Goal: Check status: Check status

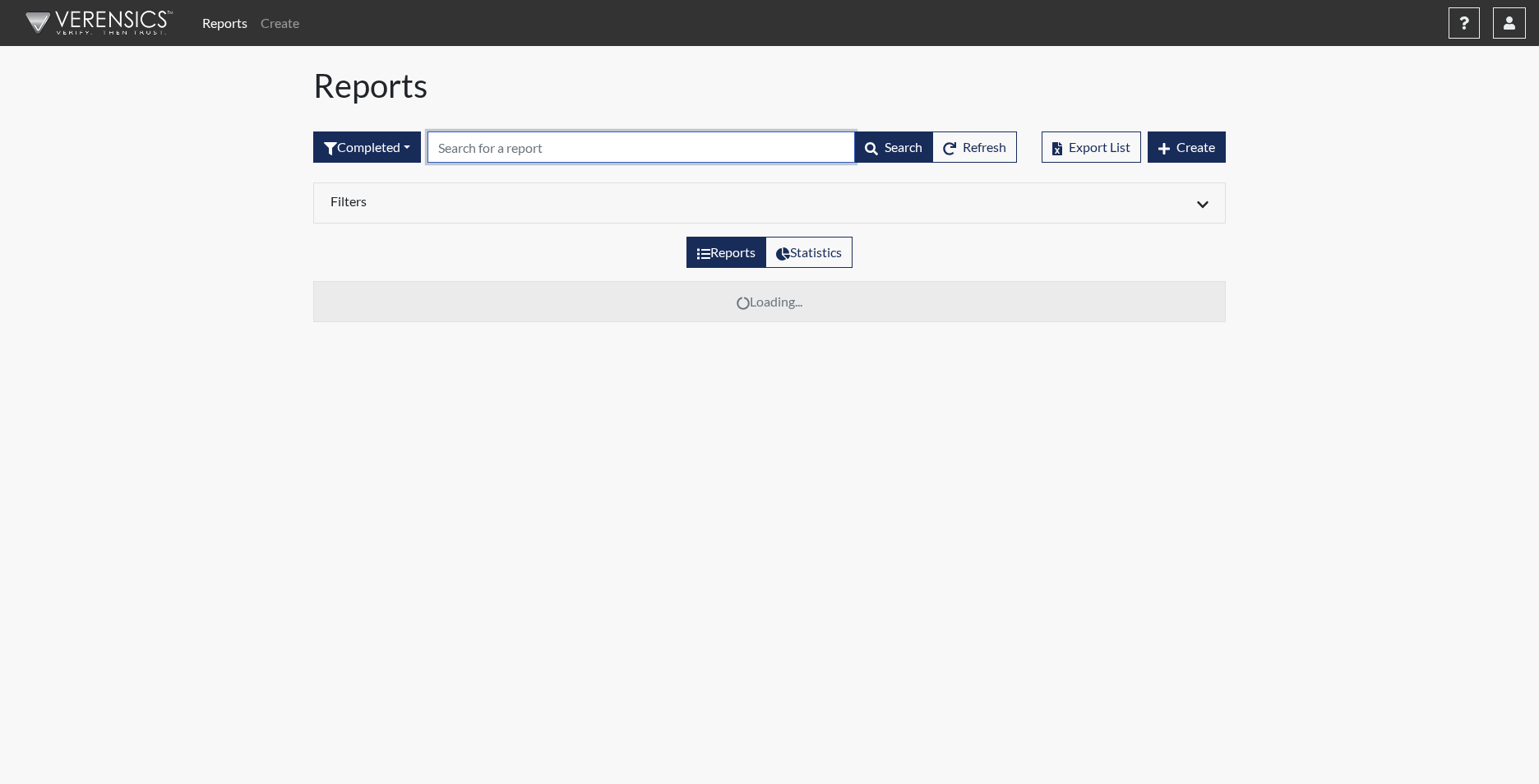
click at [515, 151] on input "text" at bounding box center [641, 146] width 427 height 31
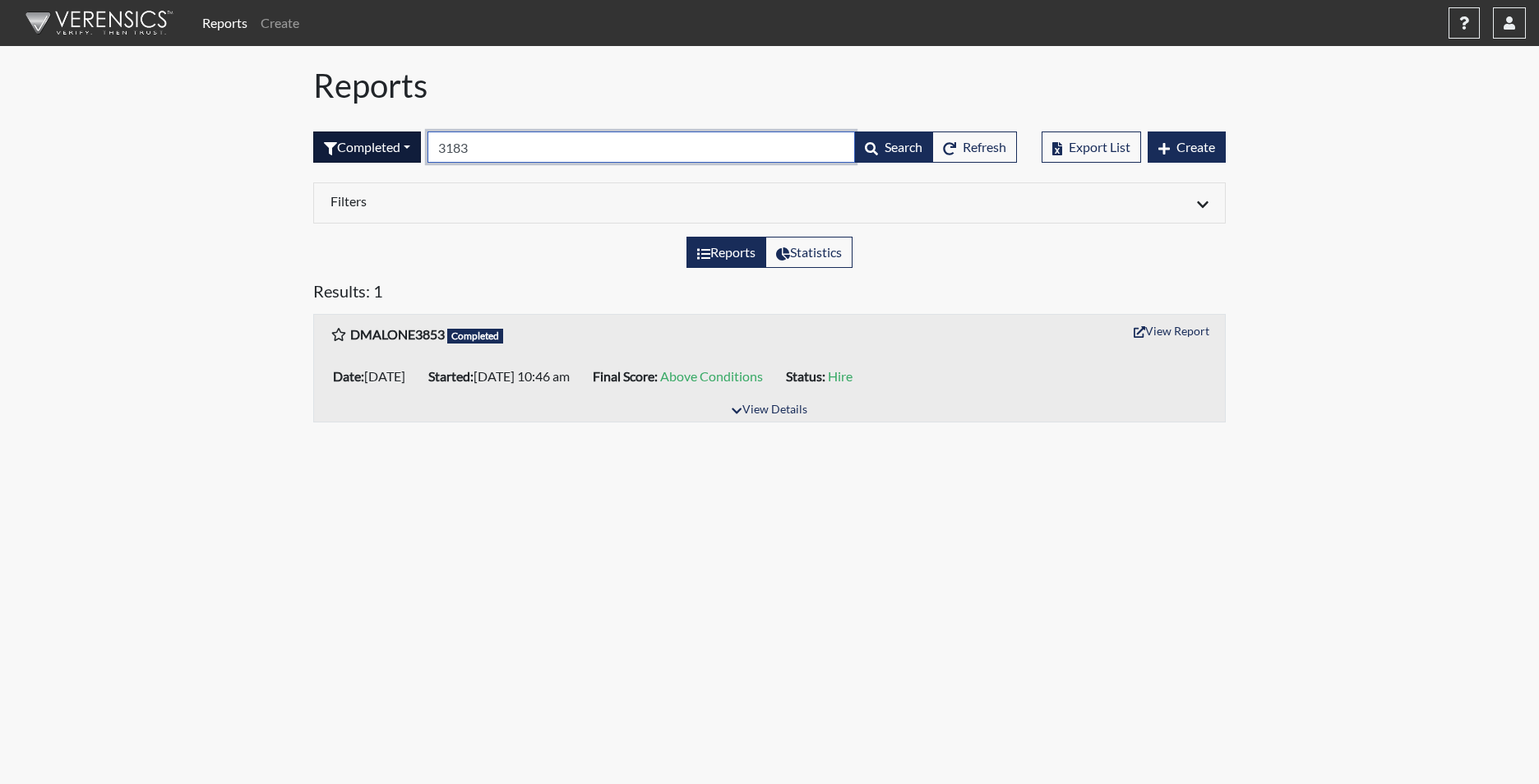
type input "3183"
click at [371, 145] on button "Completed" at bounding box center [366, 146] width 108 height 31
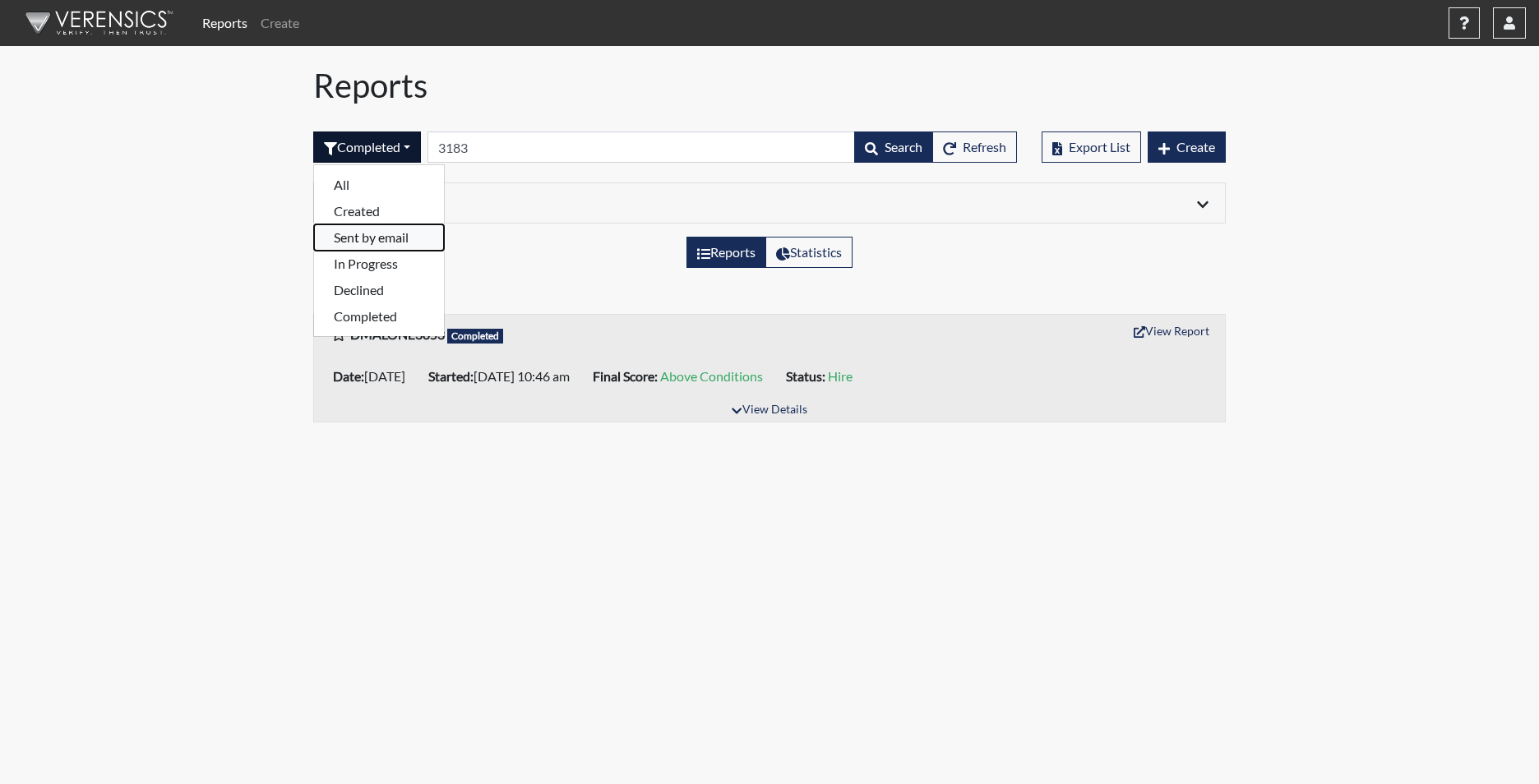
click at [381, 241] on button "Sent by email" at bounding box center [379, 237] width 130 height 26
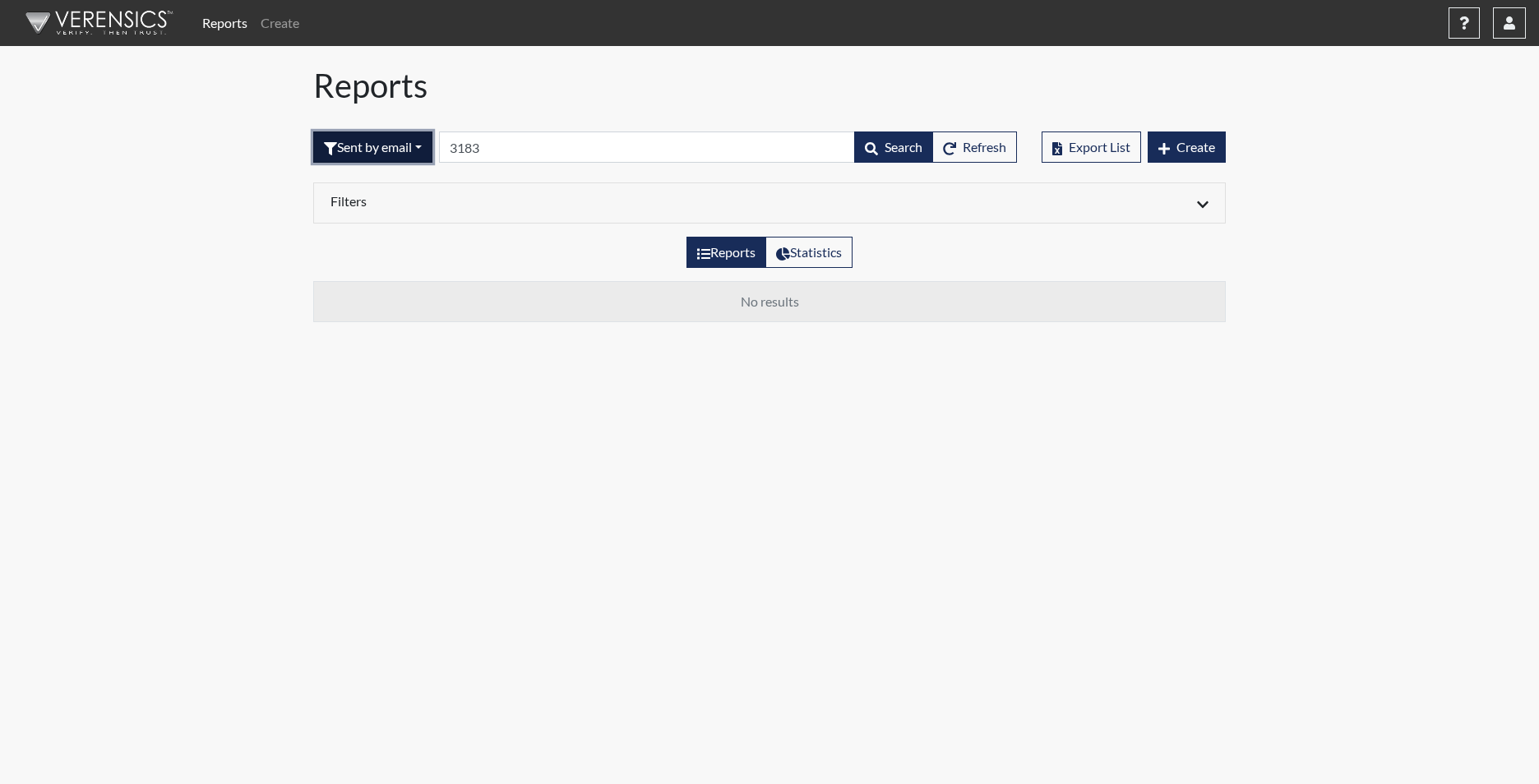
click at [383, 145] on button "Sent by email" at bounding box center [372, 146] width 119 height 31
click at [392, 268] on button "In Progress" at bounding box center [379, 264] width 130 height 26
click at [391, 175] on div "In Progress All Created Sent by email In Progress Declined Completed 3183 Searc…" at bounding box center [665, 146] width 704 height 70
click at [393, 153] on button "In Progress" at bounding box center [367, 146] width 109 height 31
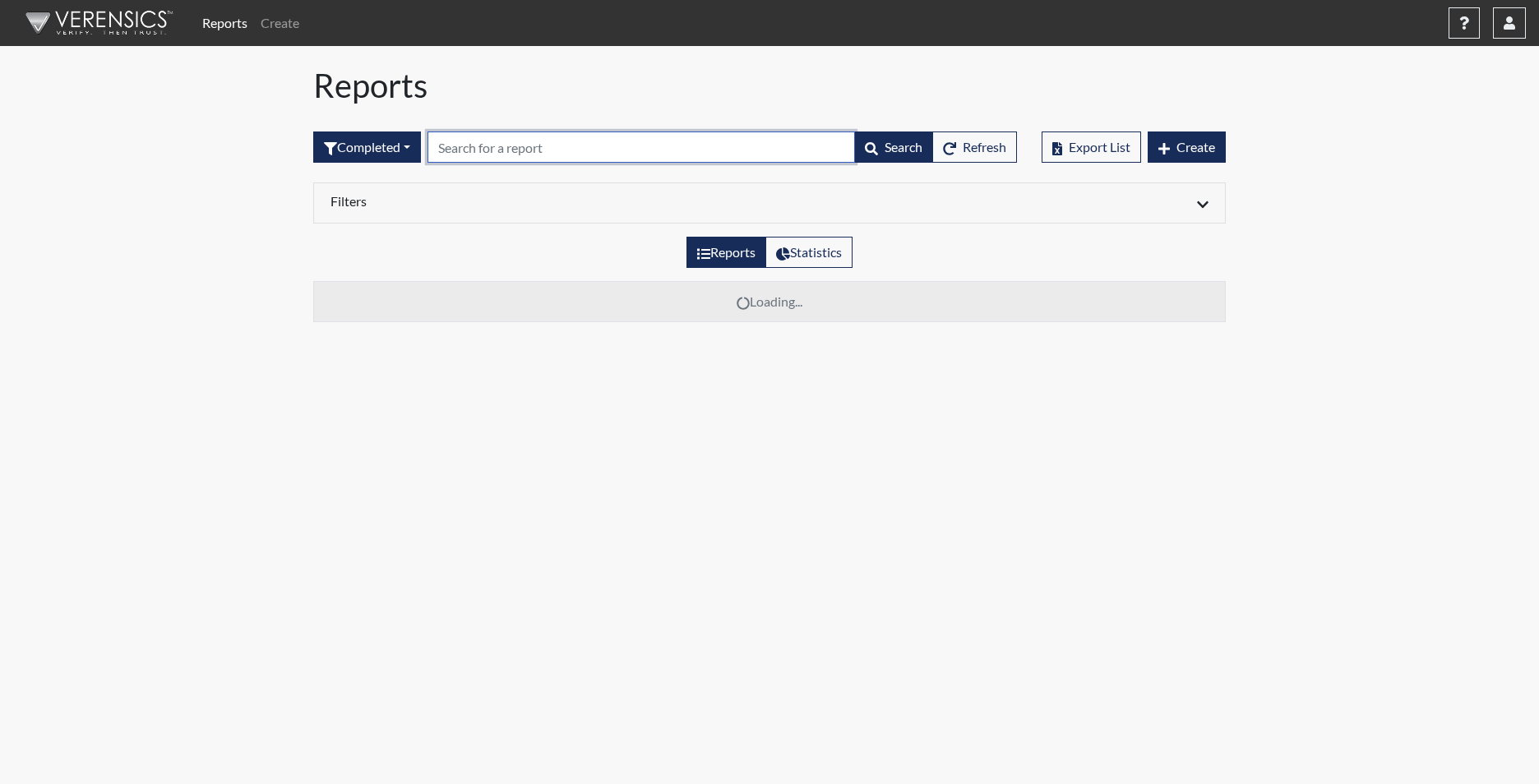
click at [460, 149] on input "text" at bounding box center [641, 146] width 427 height 31
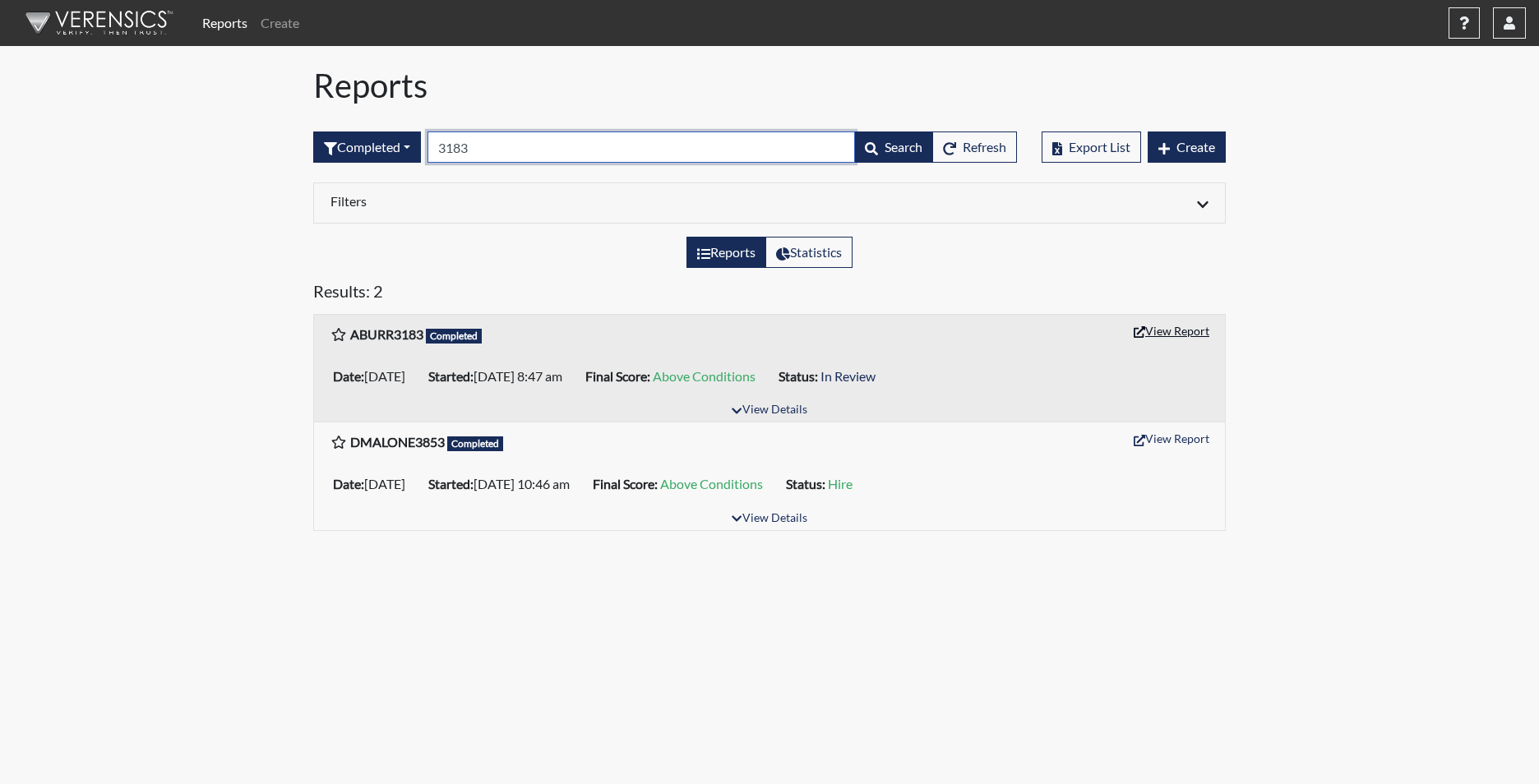
type input "3183"
click at [1157, 327] on button "View Report" at bounding box center [1172, 330] width 90 height 25
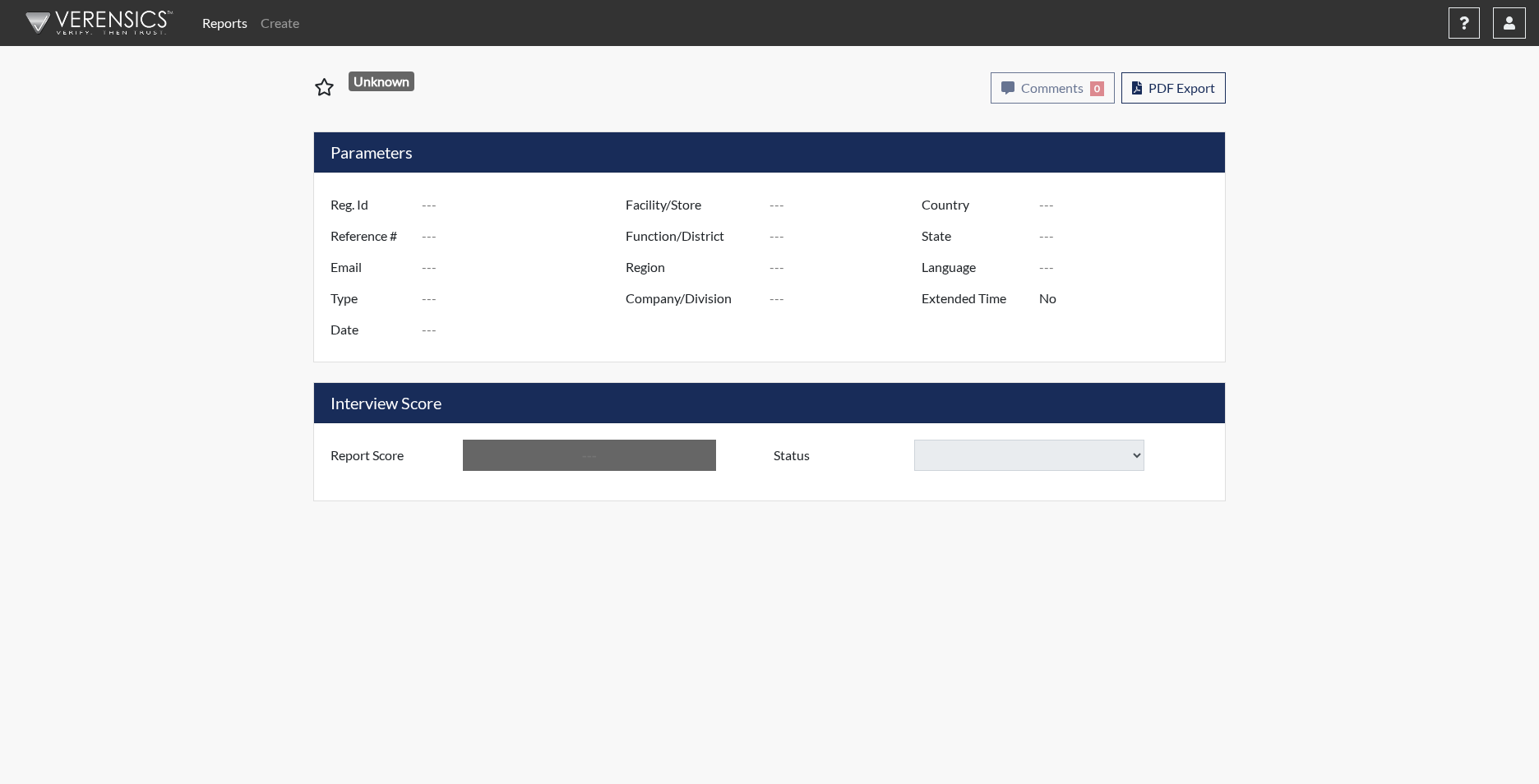
type input "ABURR3183"
type input "50940"
type input "bryson.lekeshia@doc.sc.gov"
type input "Corrections Pre-Employment"
type input "Aug 26, 2025"
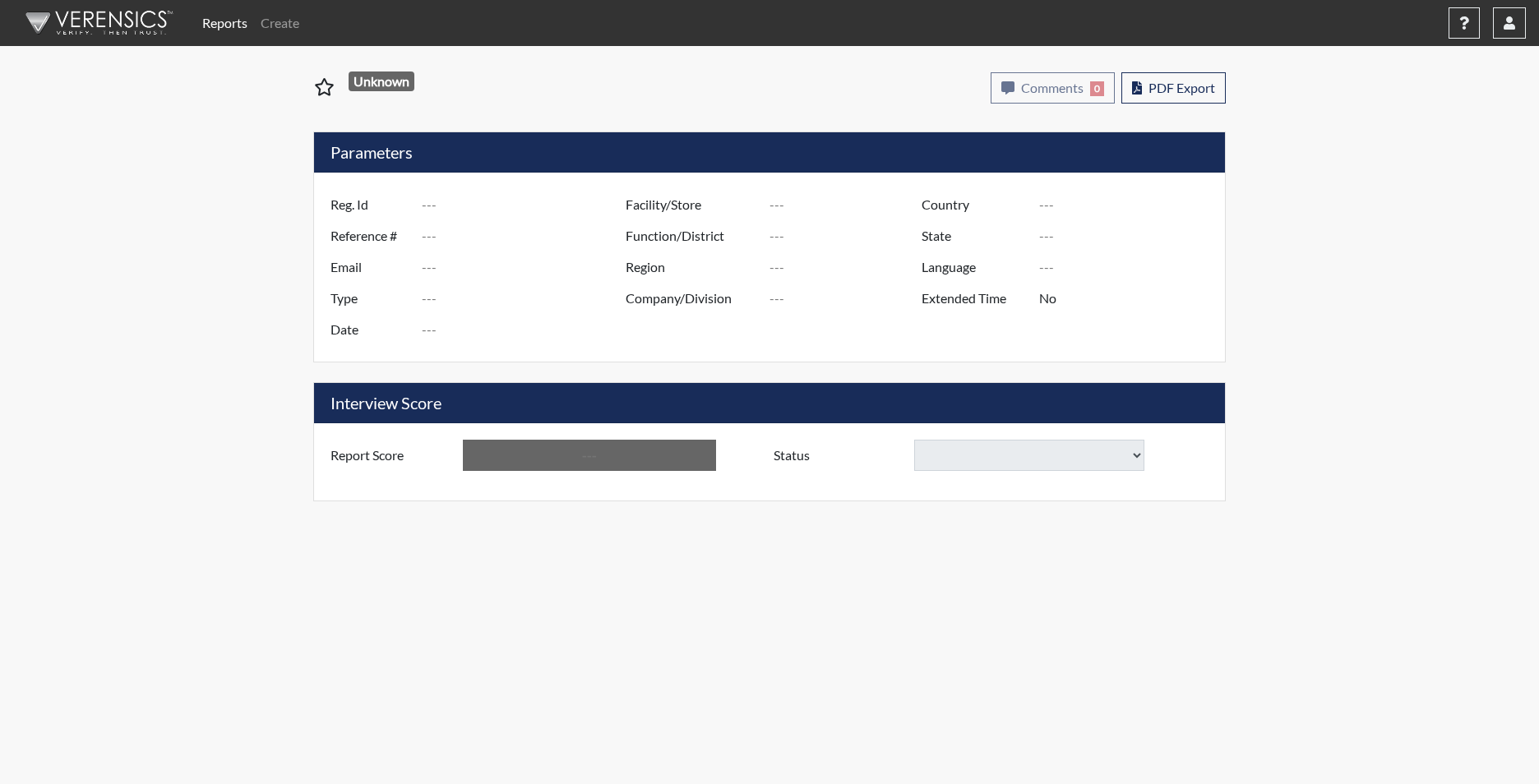
type input "[PERSON_NAME]"
type input "[GEOGRAPHIC_DATA]"
type input "[US_STATE]"
type input "English"
type input "Yes"
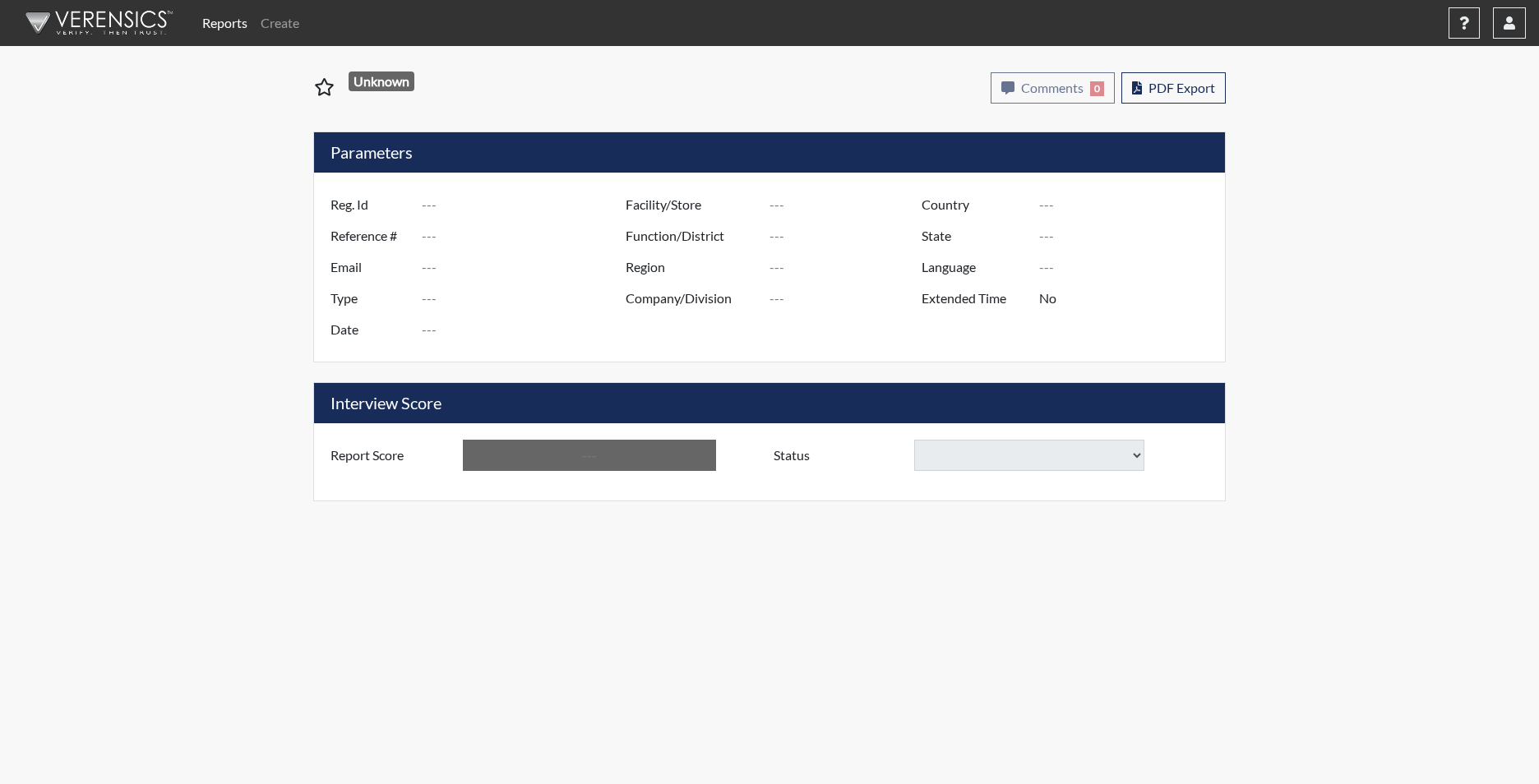
type input "Above Conditions"
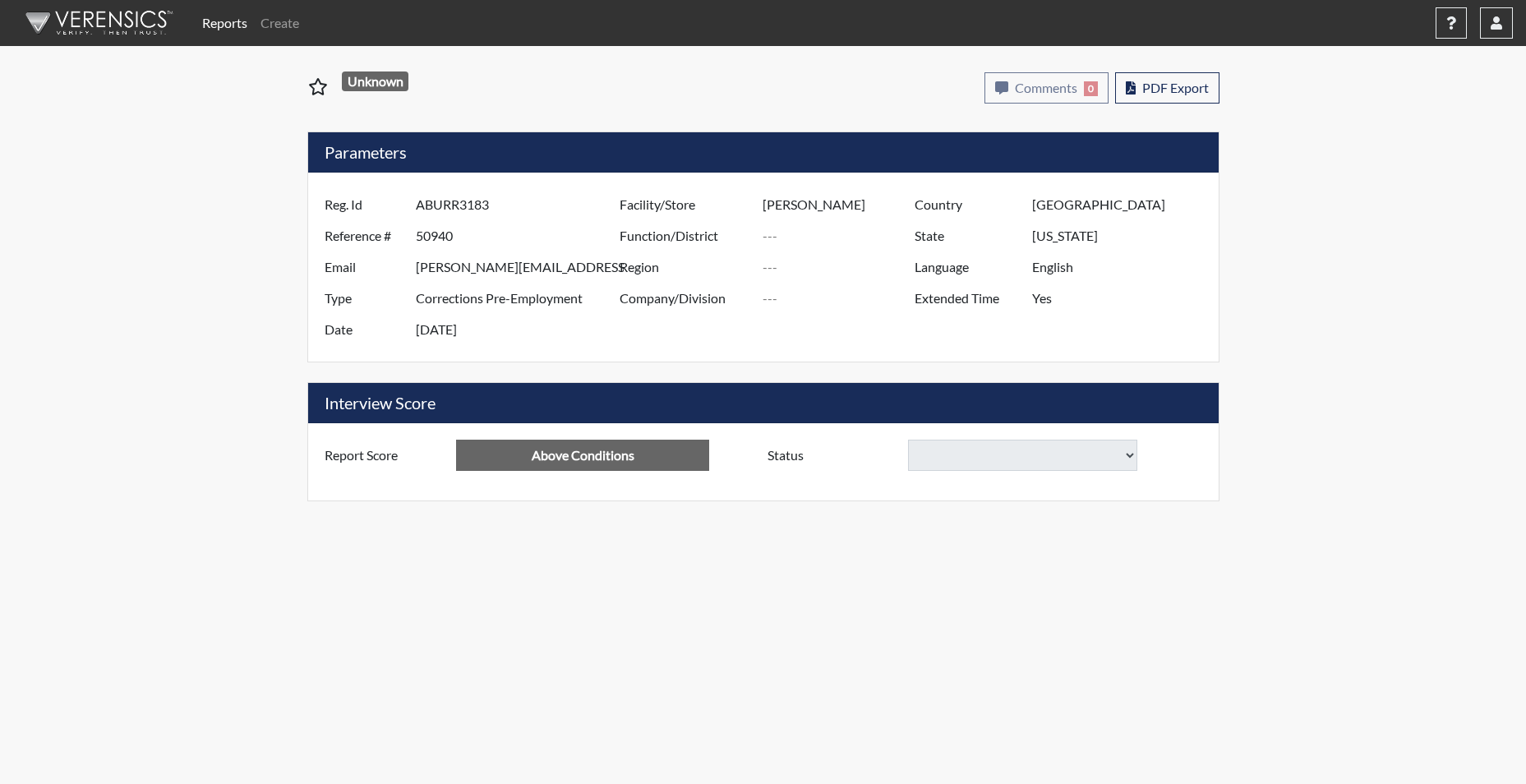
select select
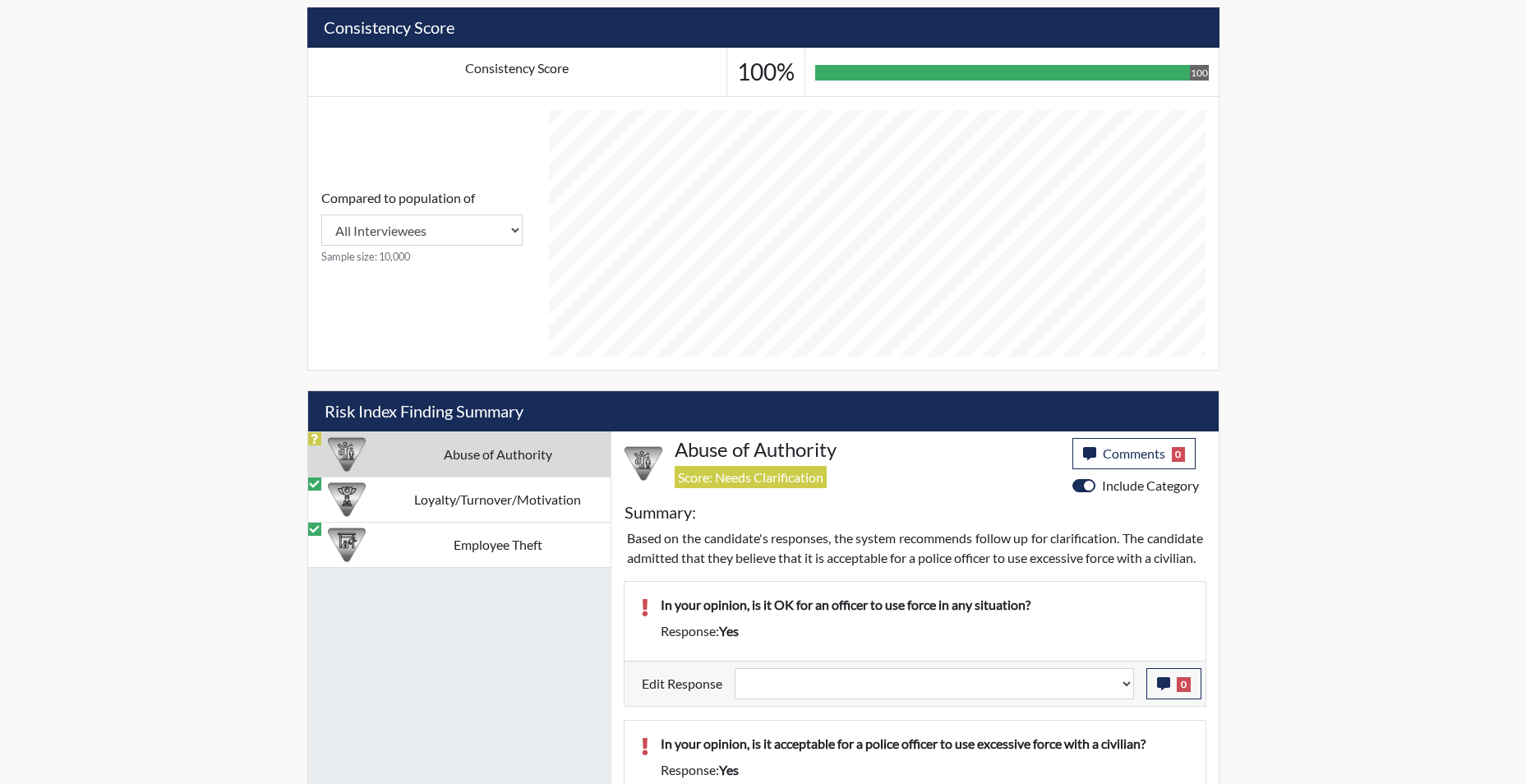
scroll to position [757, 0]
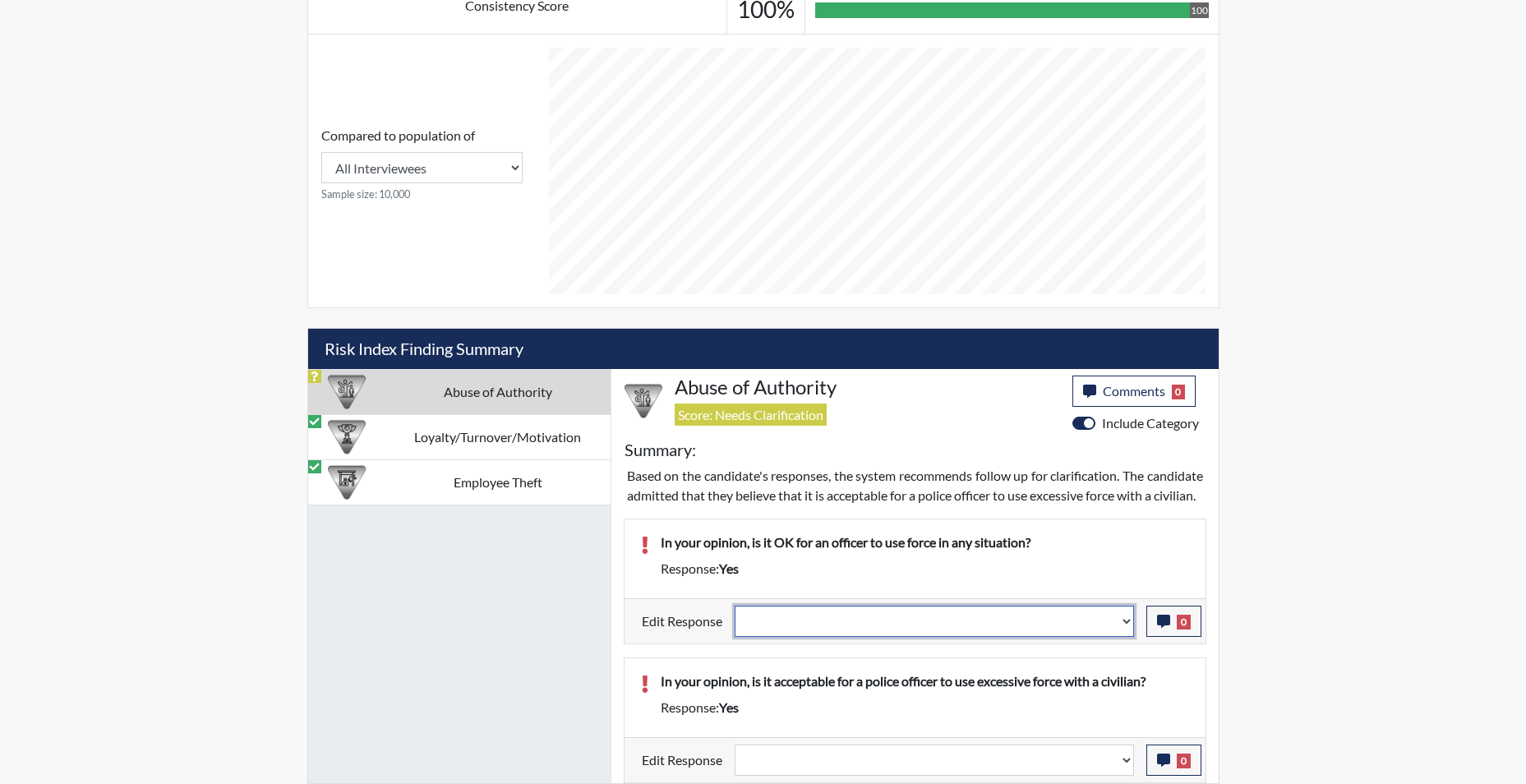
click at [1125, 623] on select "Question is not relevant. Results will be updated. Reasonable explanation provi…" at bounding box center [934, 620] width 399 height 31
select select "reasonable-explanation-provided"
click at [734, 605] on select "Question is not relevant. Results will be updated. Reasonable explanation provi…" at bounding box center [934, 620] width 399 height 31
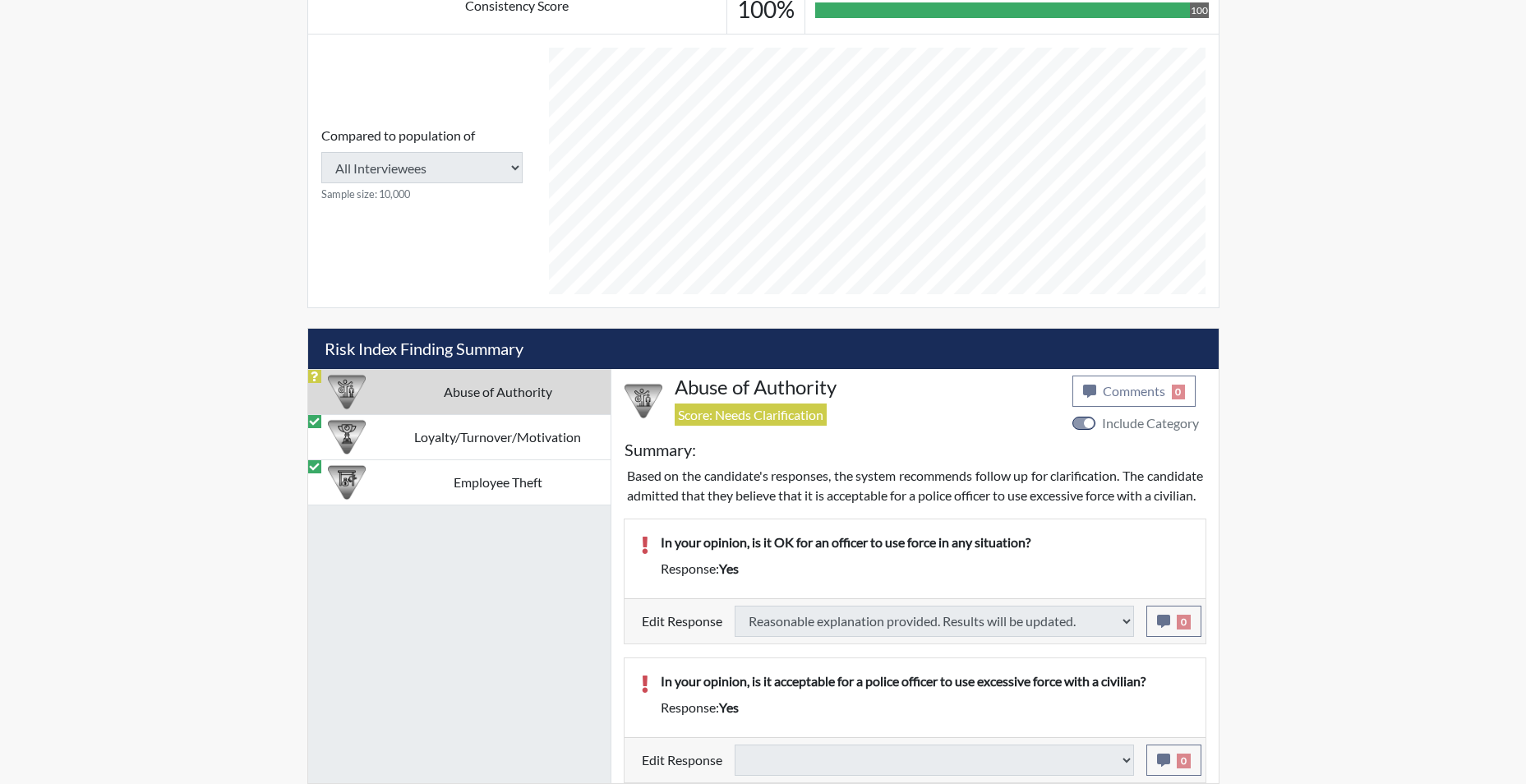
select select
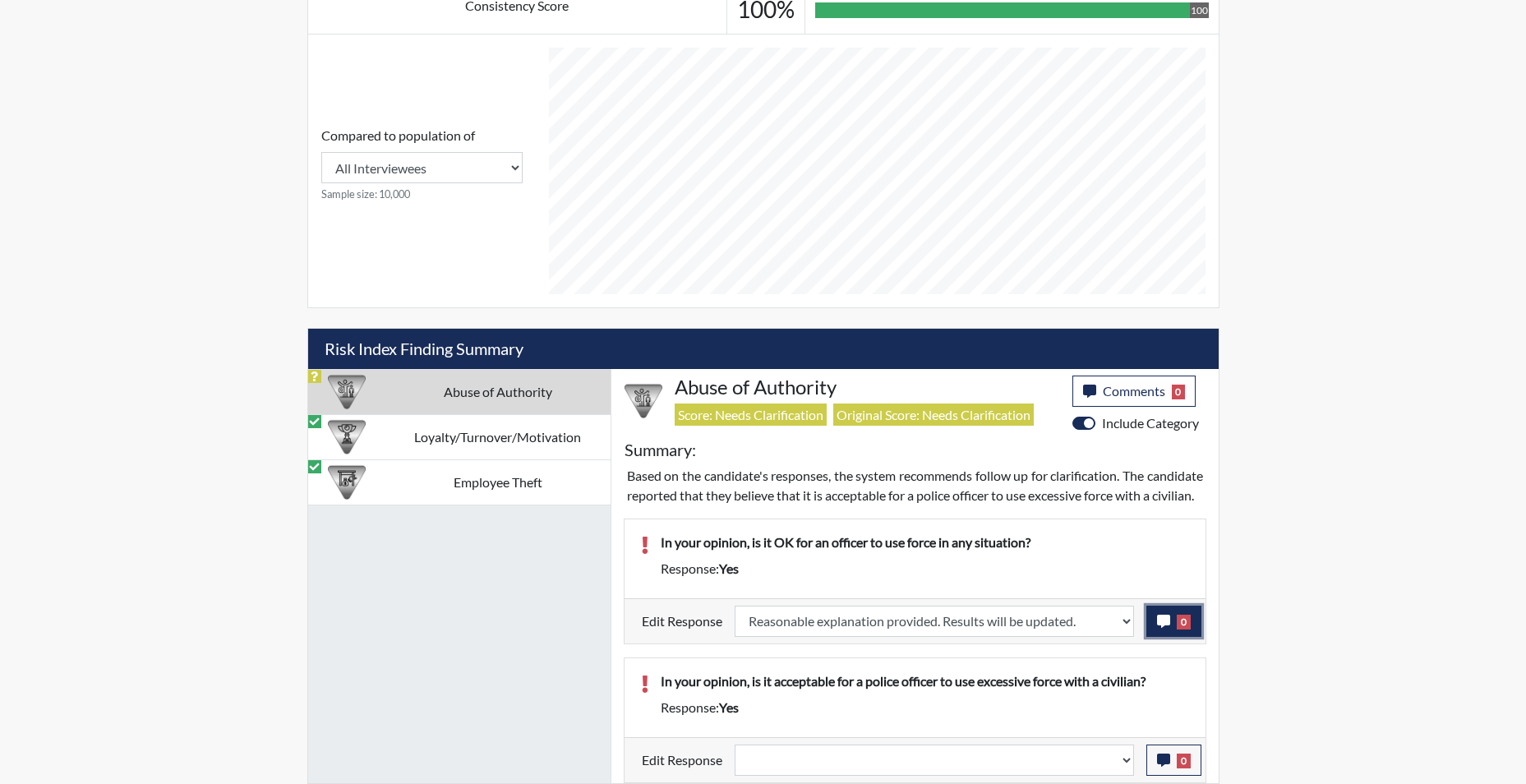
click at [1163, 624] on icon "button" at bounding box center [1163, 621] width 13 height 13
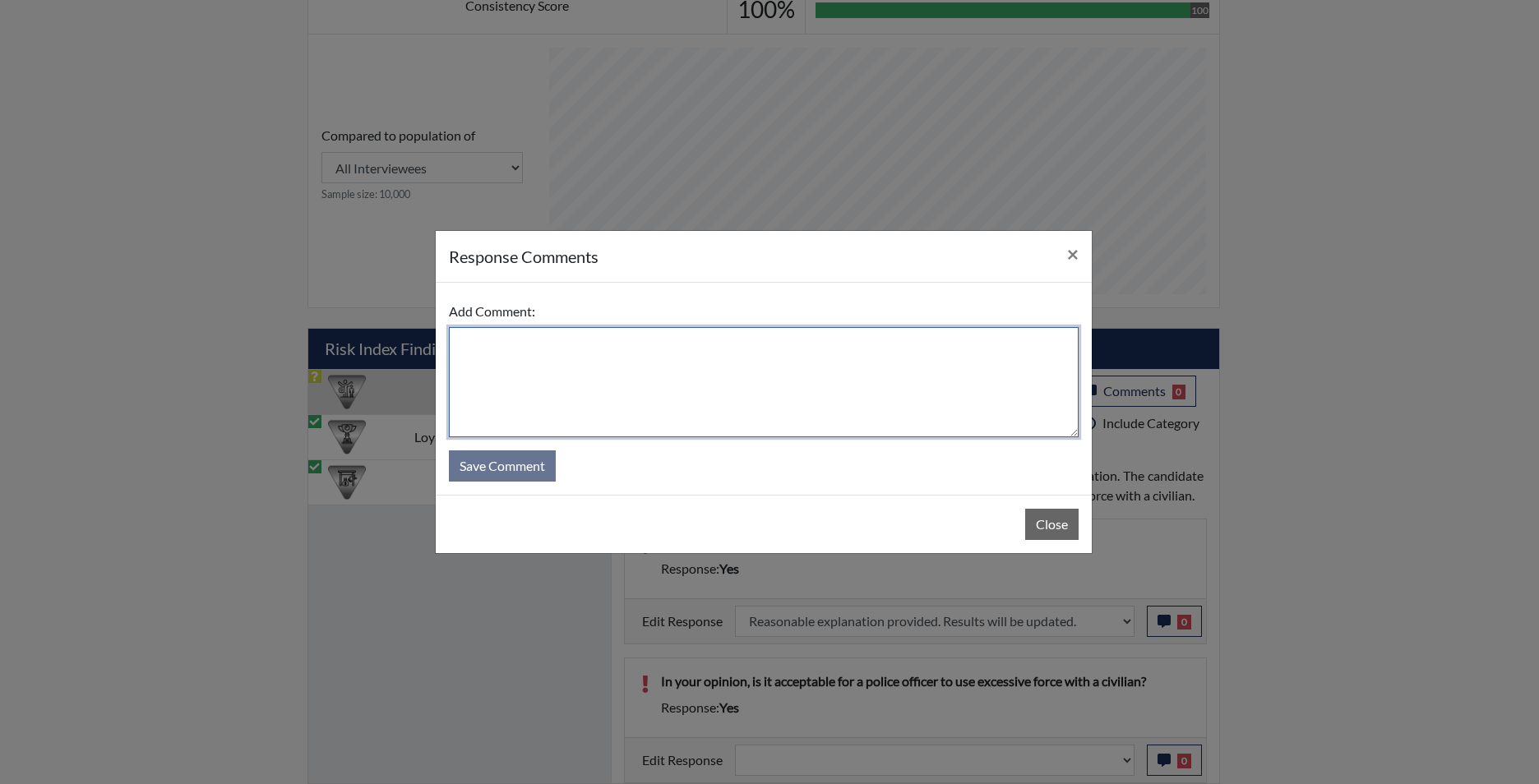
click at [685, 383] on textarea at bounding box center [764, 382] width 630 height 111
type textarea "app states no"
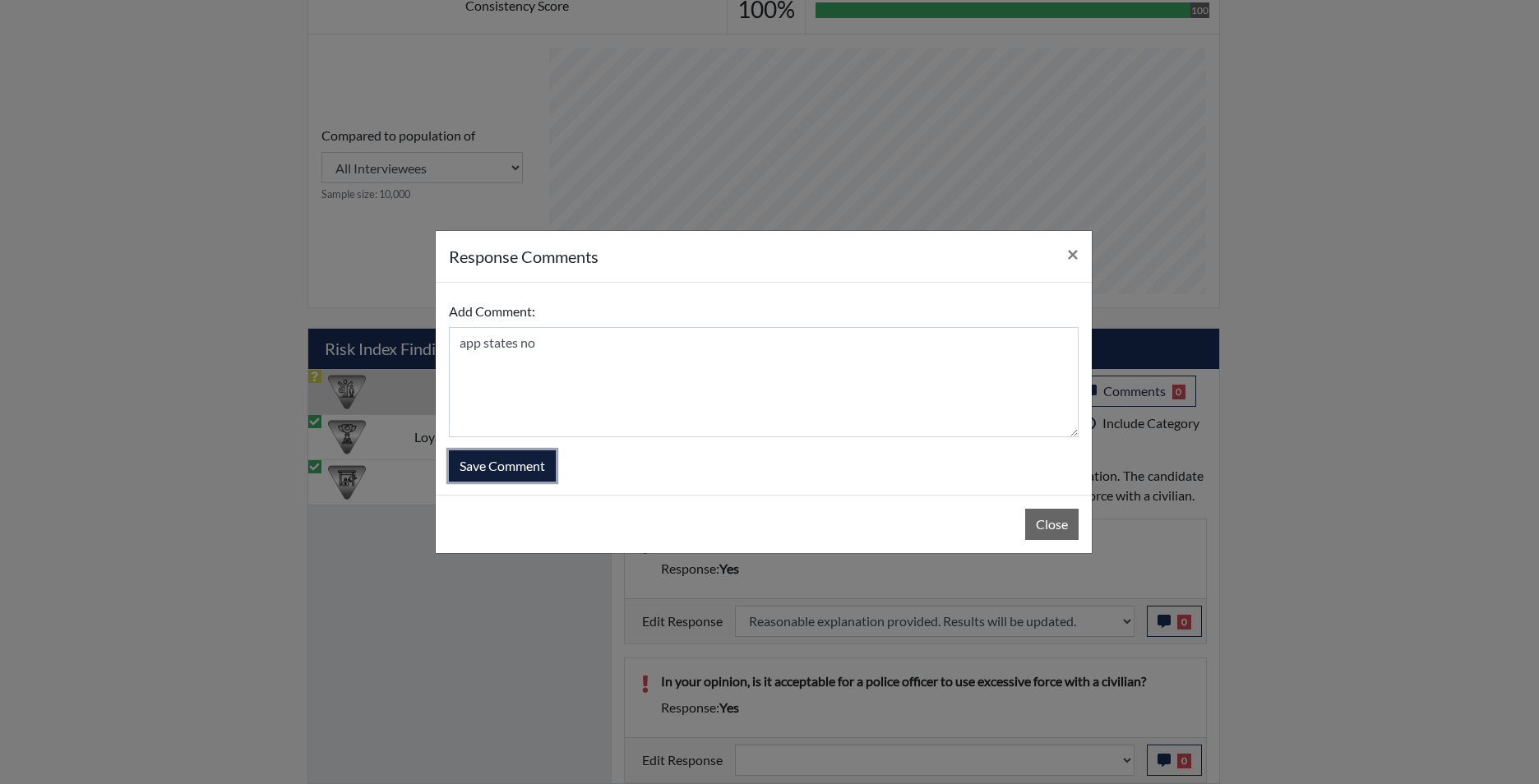
click at [520, 466] on button "Save Comment" at bounding box center [502, 466] width 107 height 31
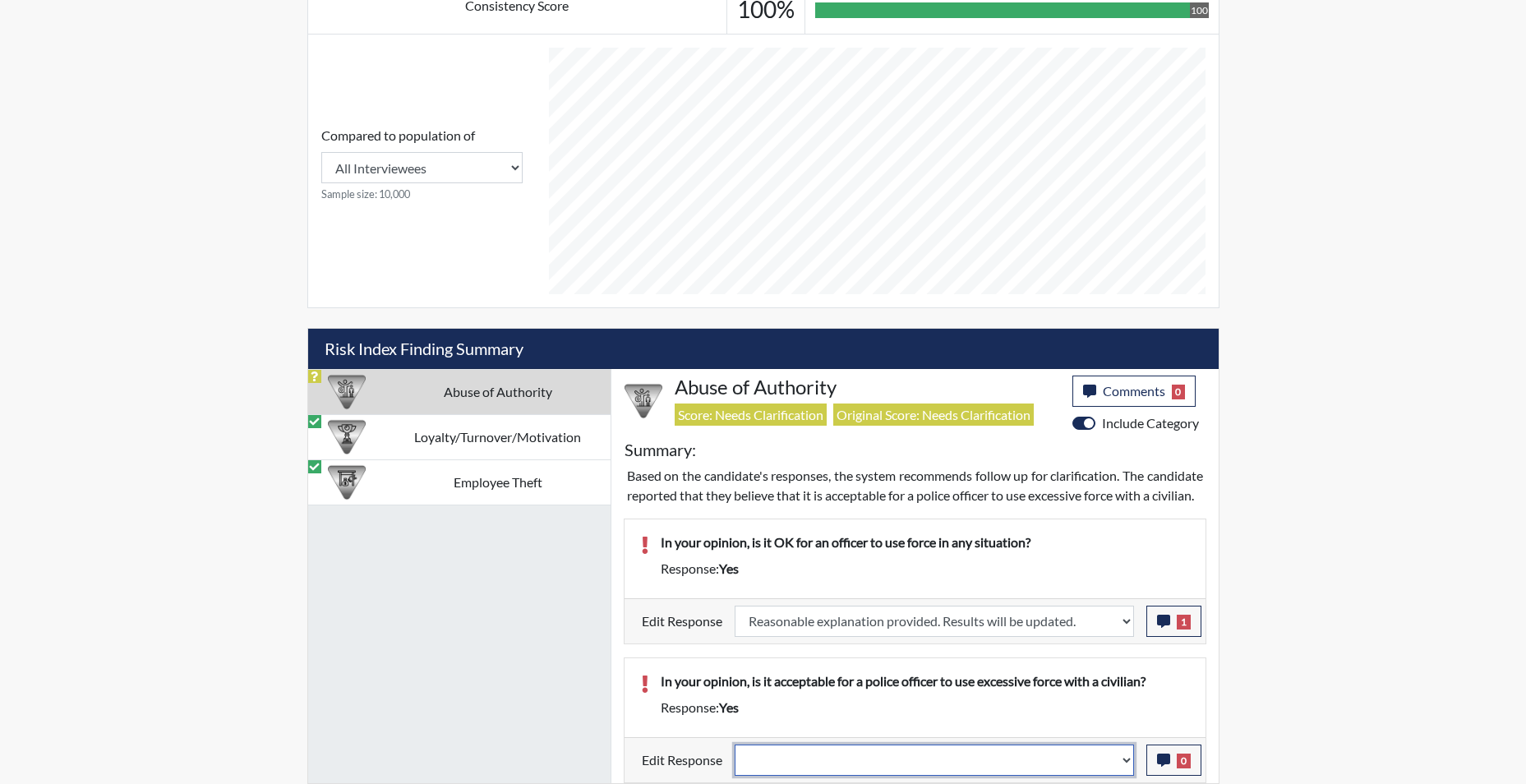
click at [1125, 765] on select "Question is not relevant. Results will be updated. Reasonable explanation provi…" at bounding box center [934, 760] width 399 height 31
select select "reasonable-explanation-provided"
click at [734, 745] on select "Question is not relevant. Results will be updated. Reasonable explanation provi…" at bounding box center [934, 760] width 399 height 31
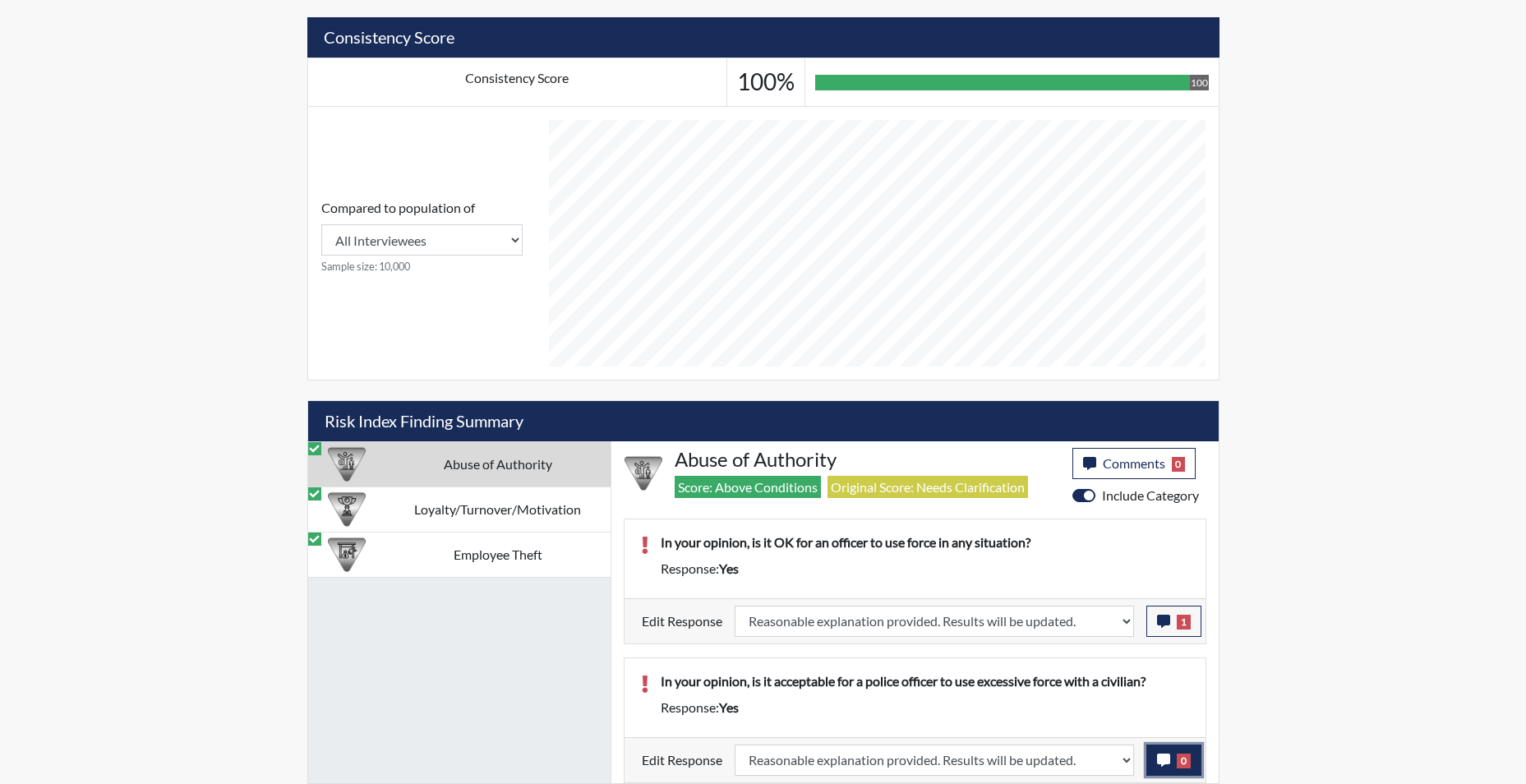
click at [1162, 762] on icon "button" at bounding box center [1163, 760] width 13 height 13
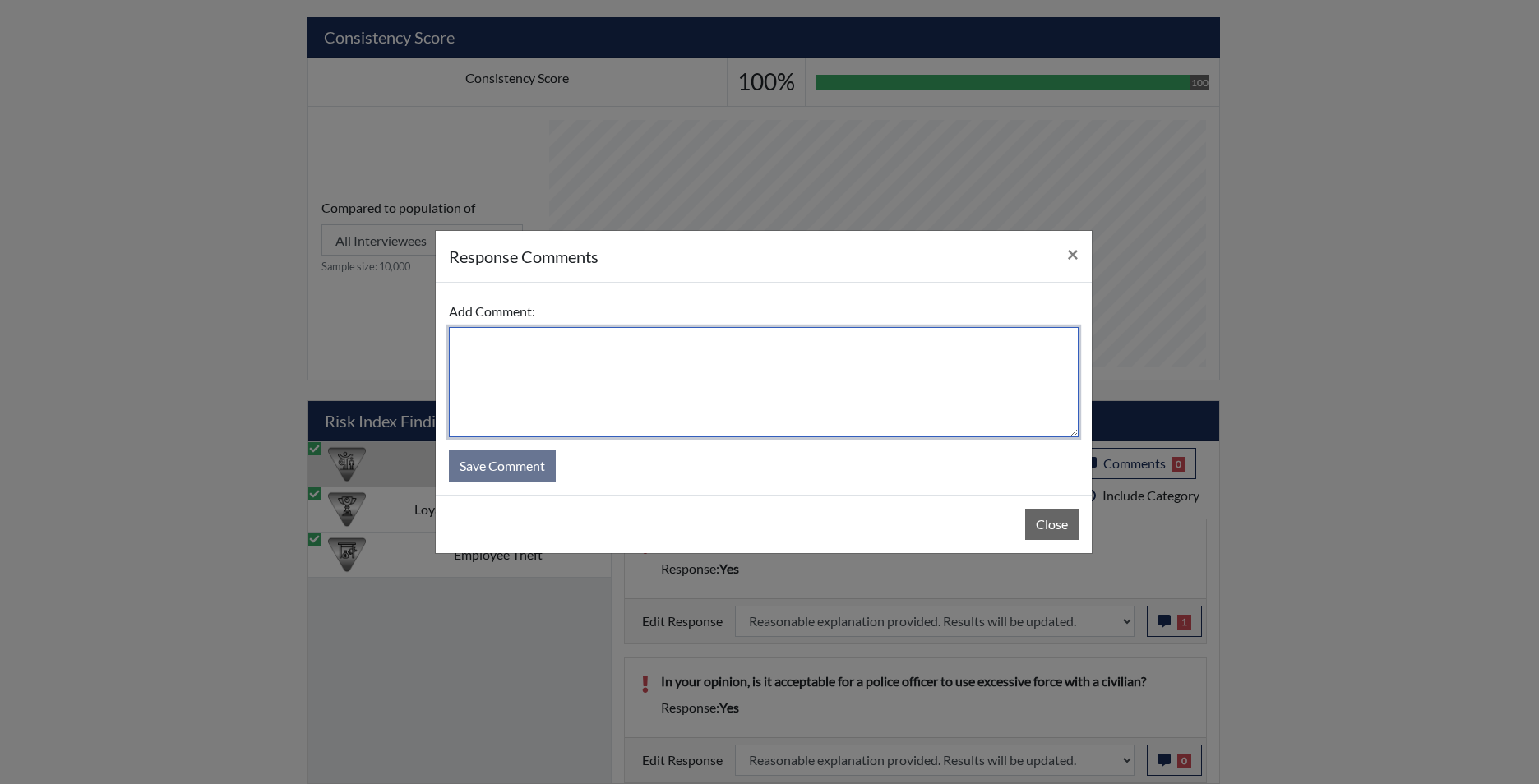
click at [594, 383] on textarea at bounding box center [764, 382] width 630 height 111
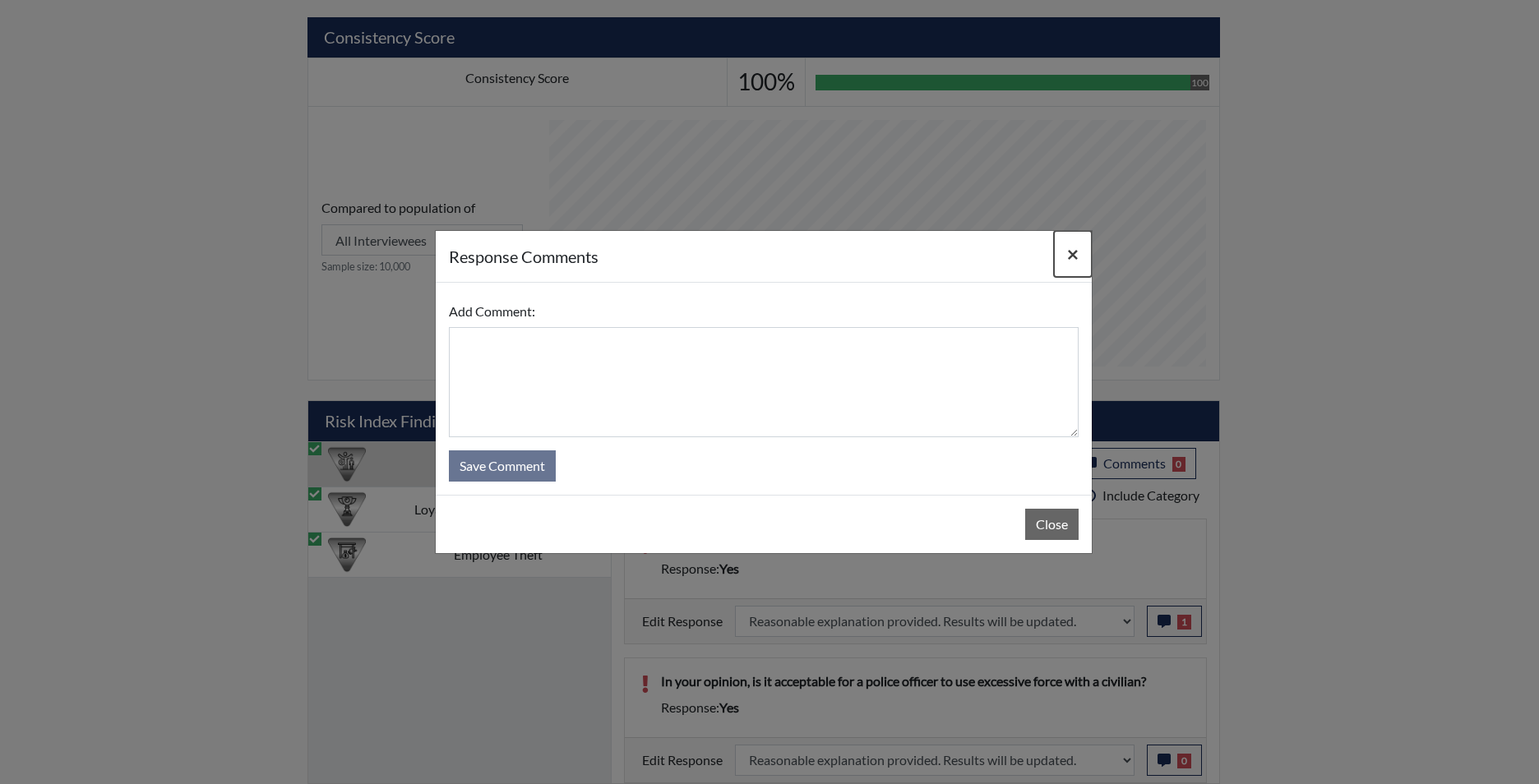
click at [1068, 250] on span "×" at bounding box center [1073, 253] width 11 height 23
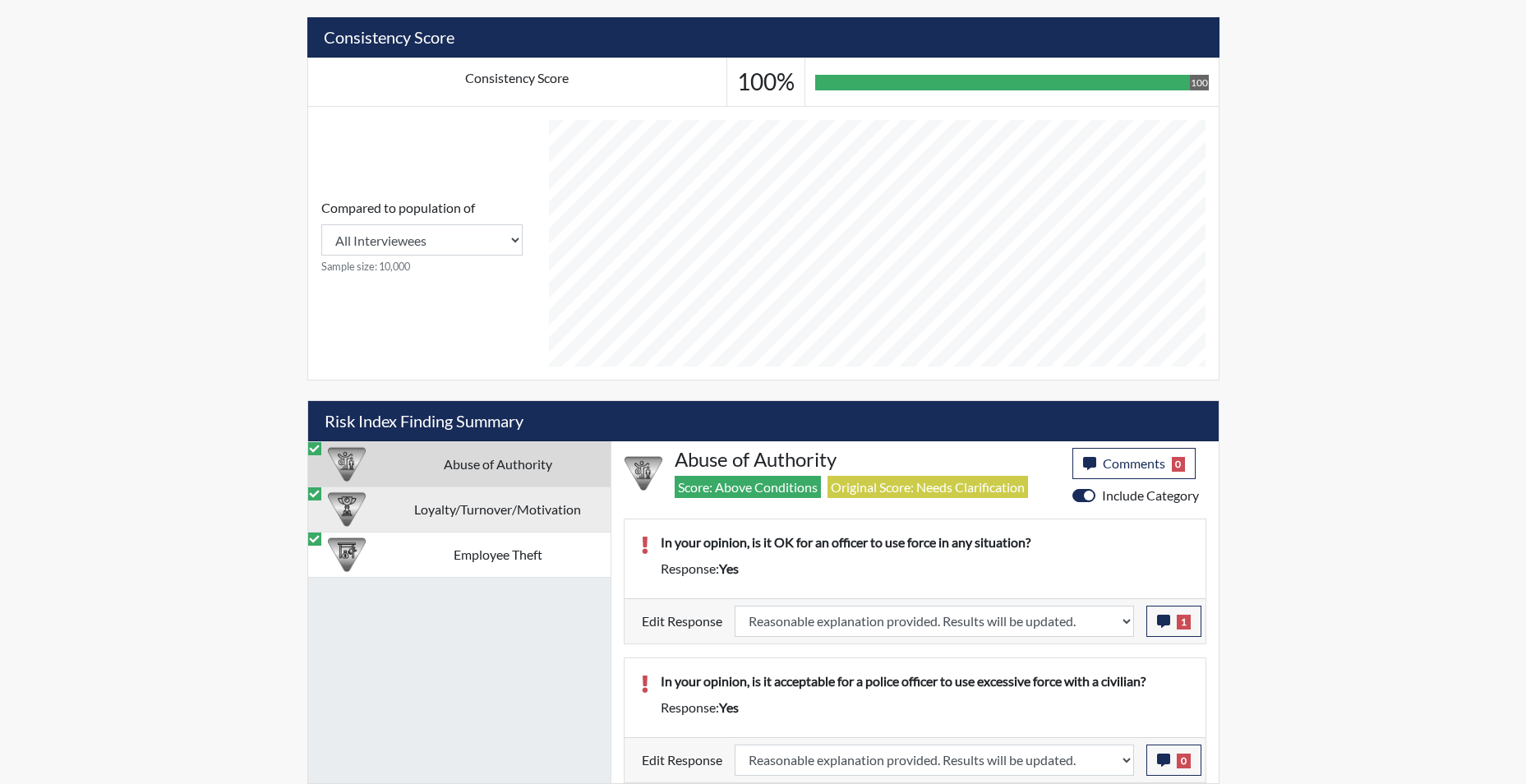
click at [443, 513] on td "Loyalty/Turnover/Motivation" at bounding box center [497, 509] width 225 height 45
select select
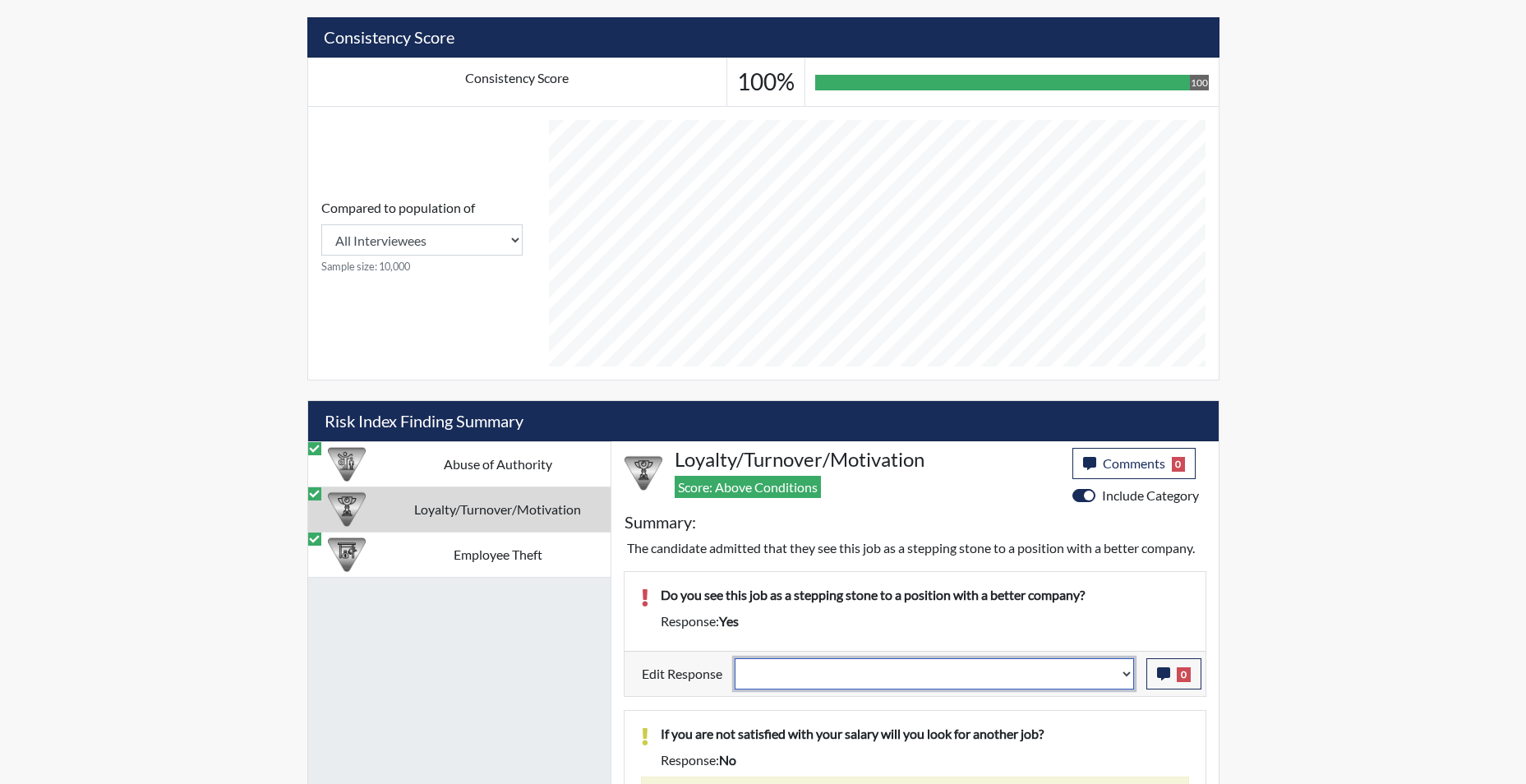
click at [1122, 675] on select "Question is not relevant. Results will be updated. Reasonable explanation provi…" at bounding box center [934, 673] width 399 height 31
select select "reasonable-explanation-provided"
click at [734, 658] on select "Question is not relevant. Results will be updated. Reasonable explanation provi…" at bounding box center [934, 673] width 399 height 31
select select
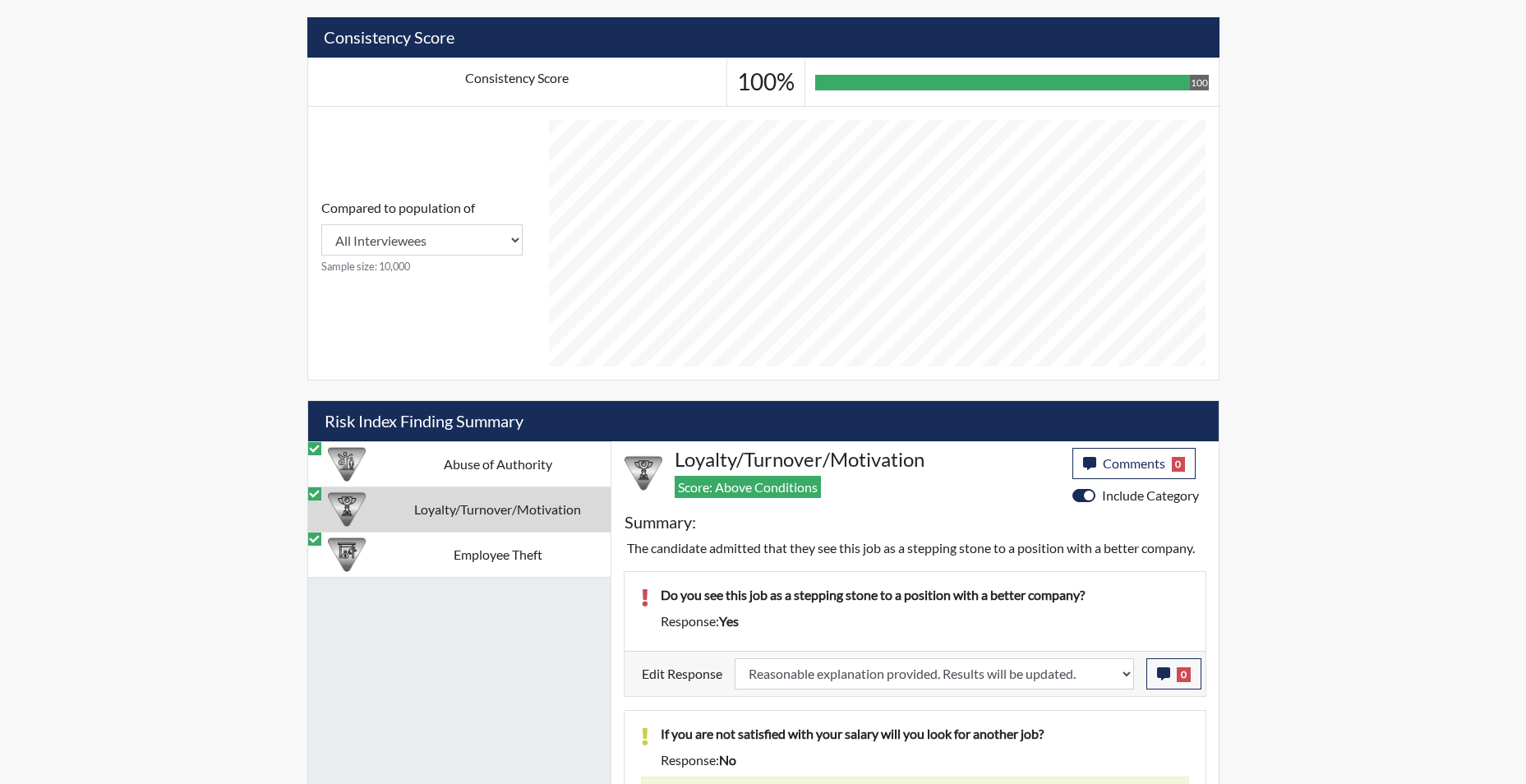
select select
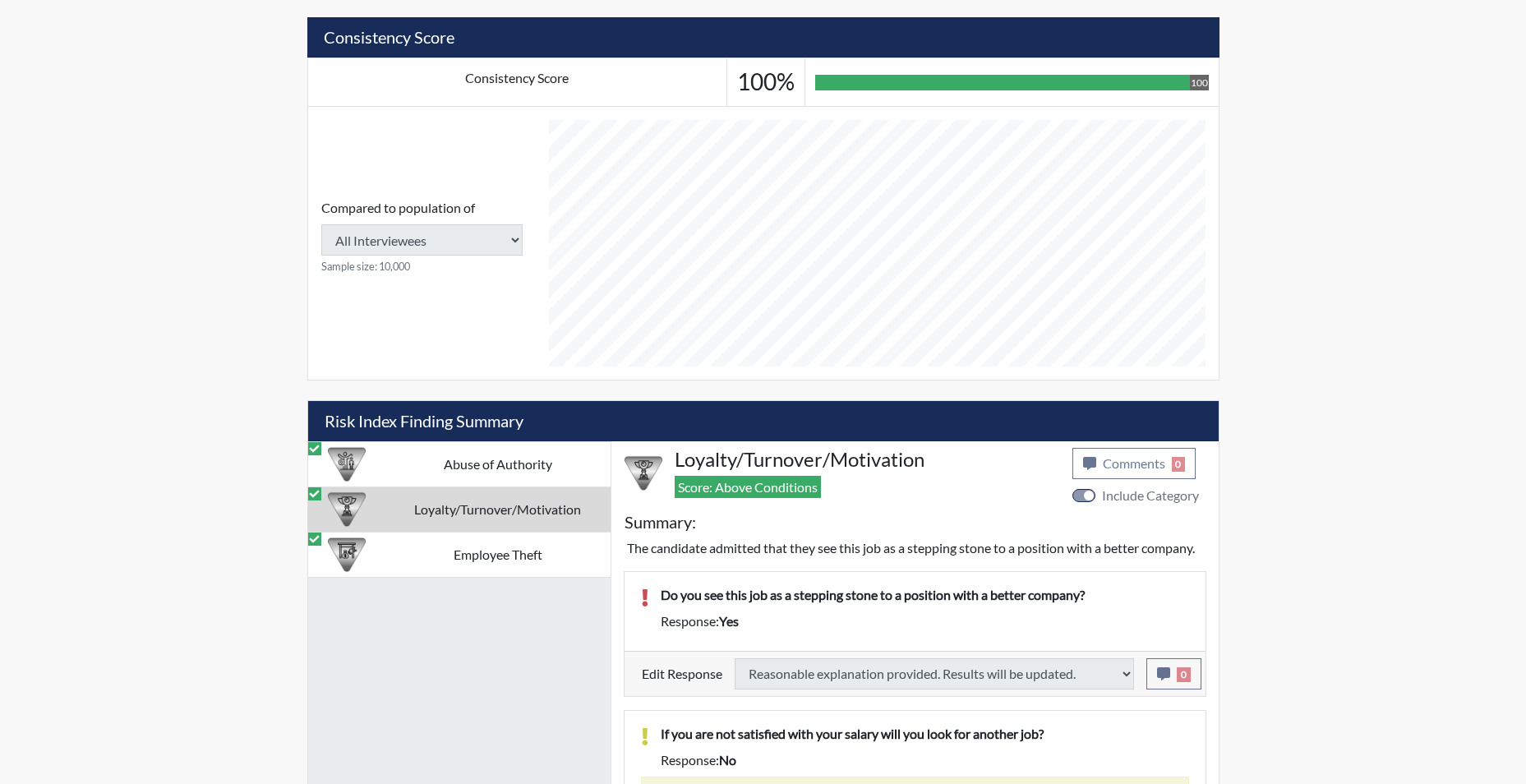
select select
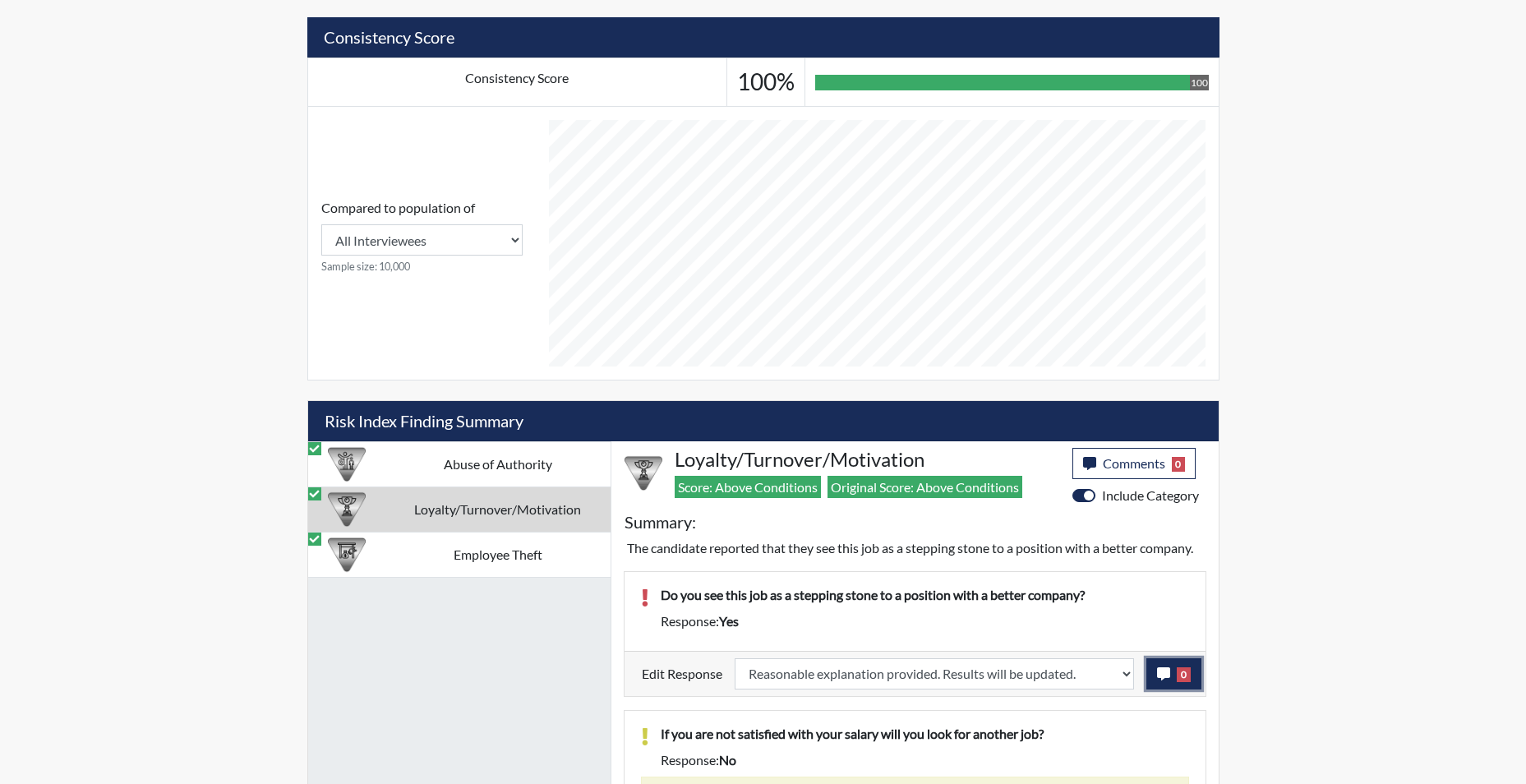
click at [1164, 674] on icon "button" at bounding box center [1163, 673] width 13 height 13
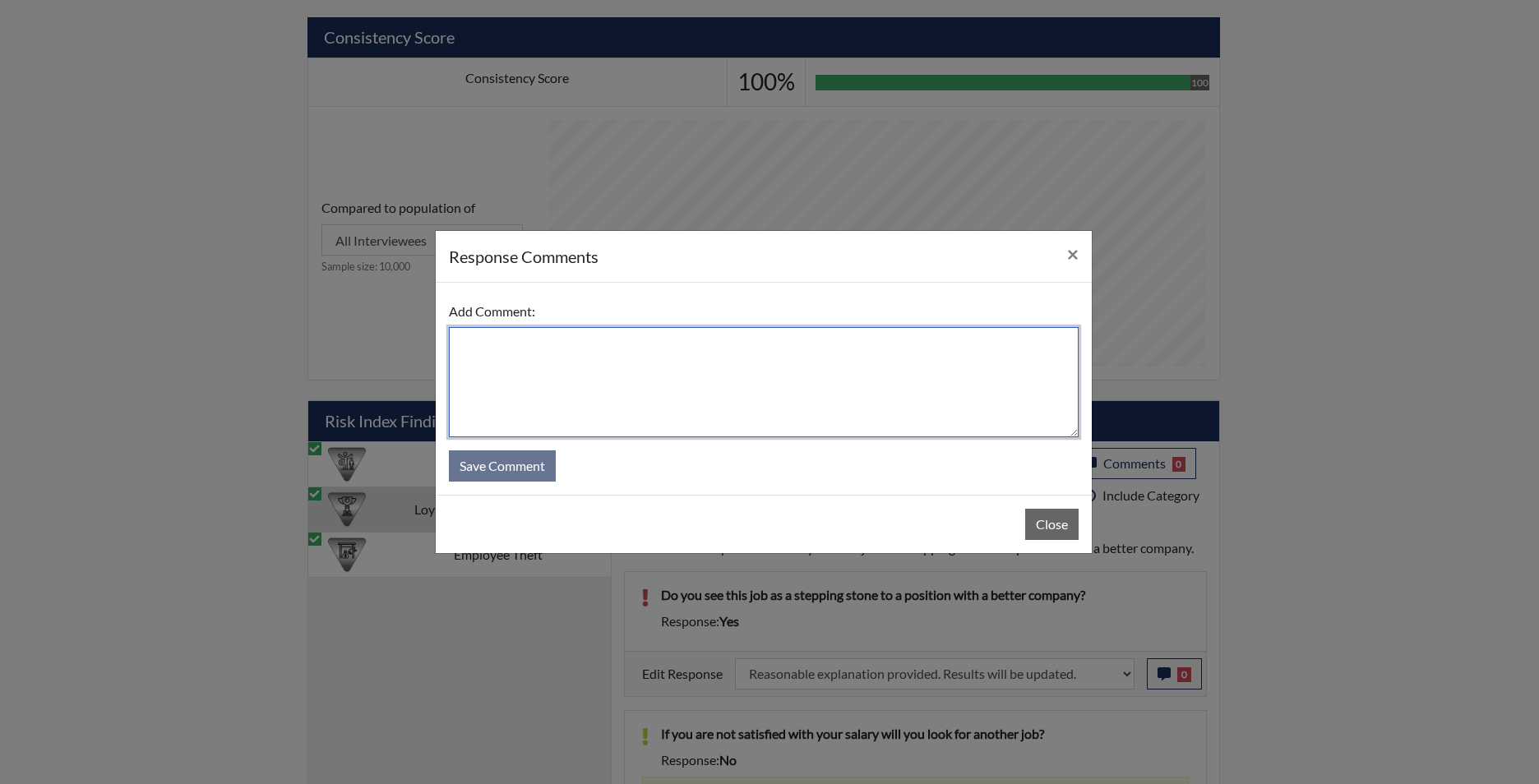
click at [780, 381] on textarea at bounding box center [764, 382] width 630 height 111
type textarea "app states no"
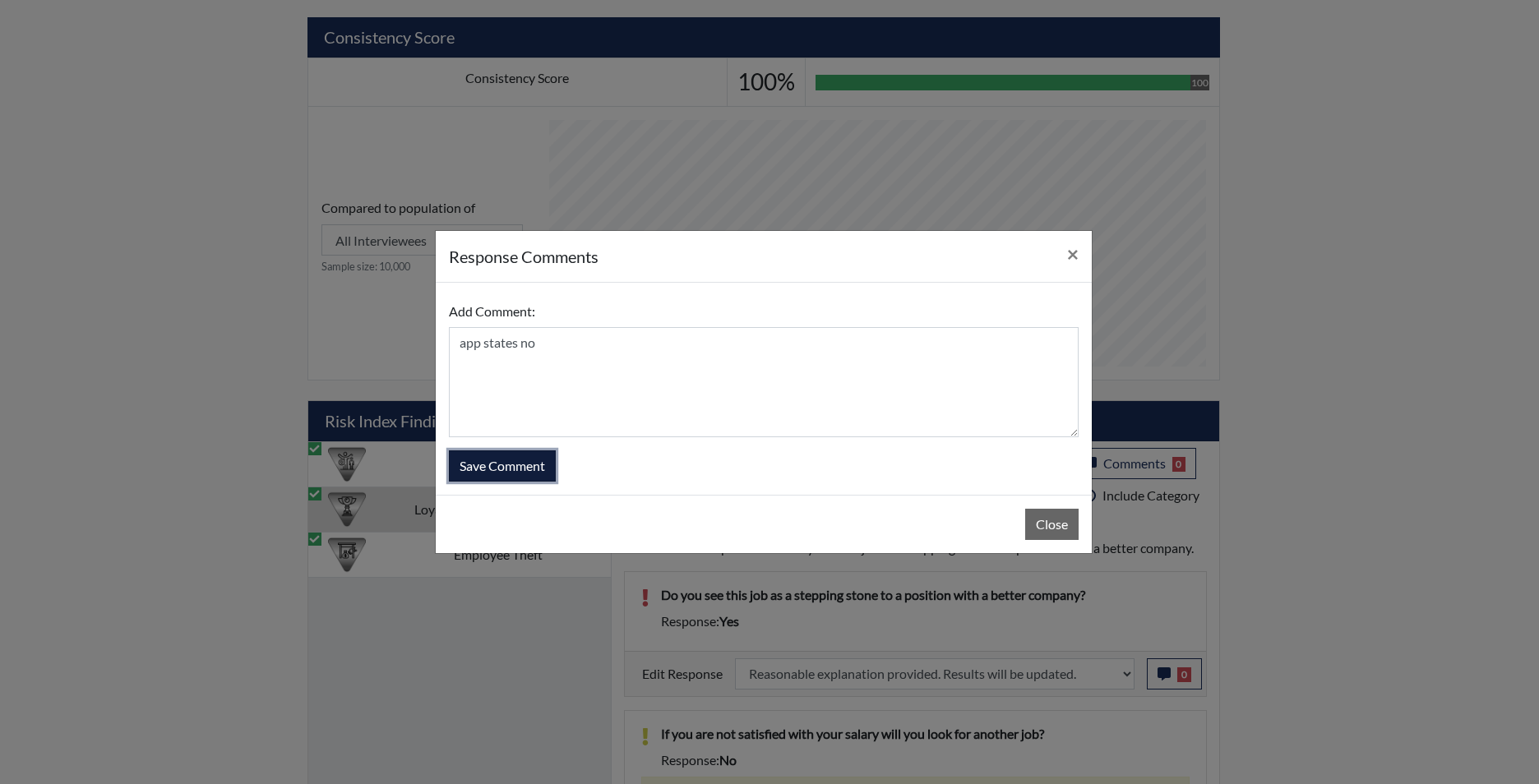
click at [477, 466] on button "Save Comment" at bounding box center [502, 466] width 107 height 31
select select
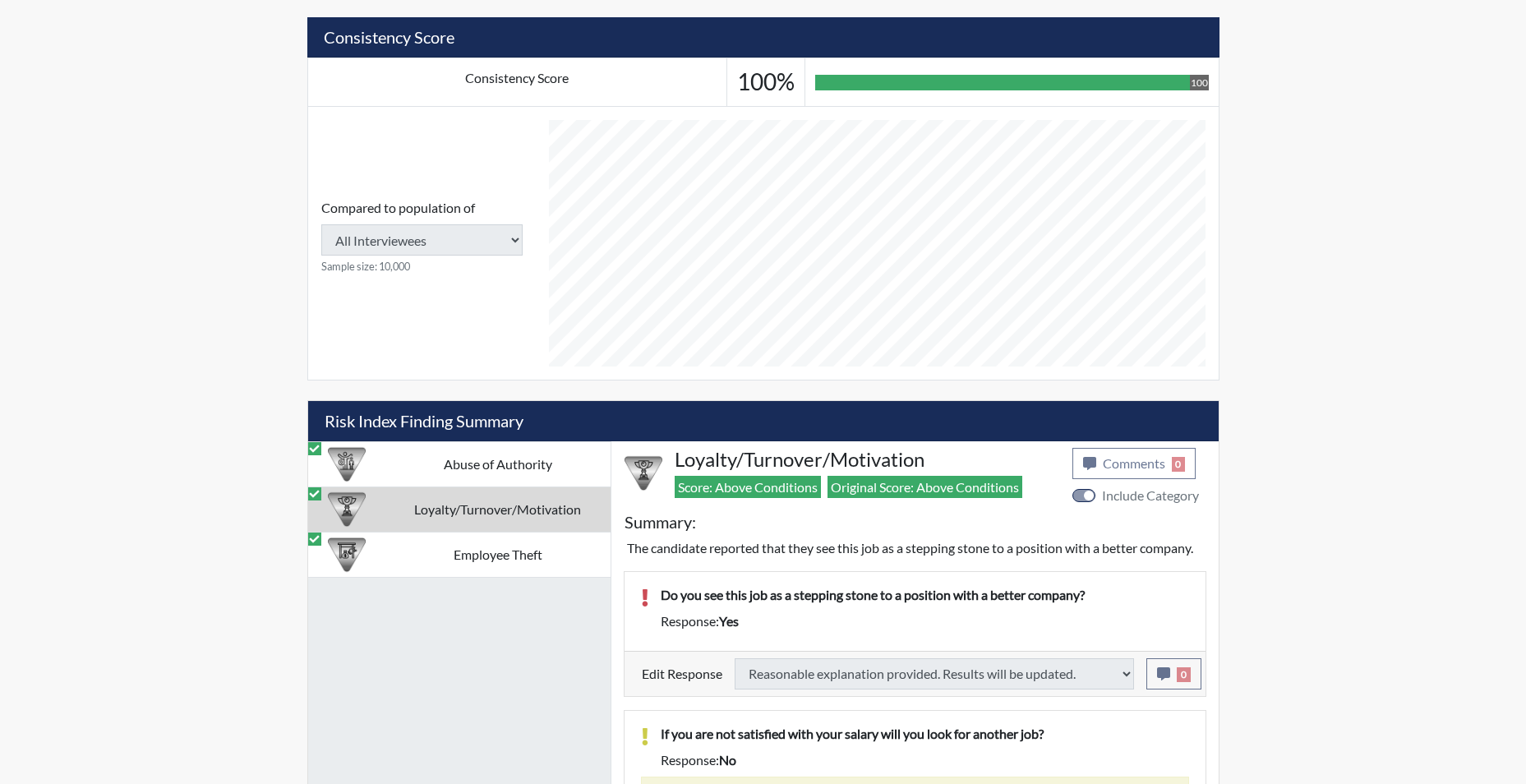
select select
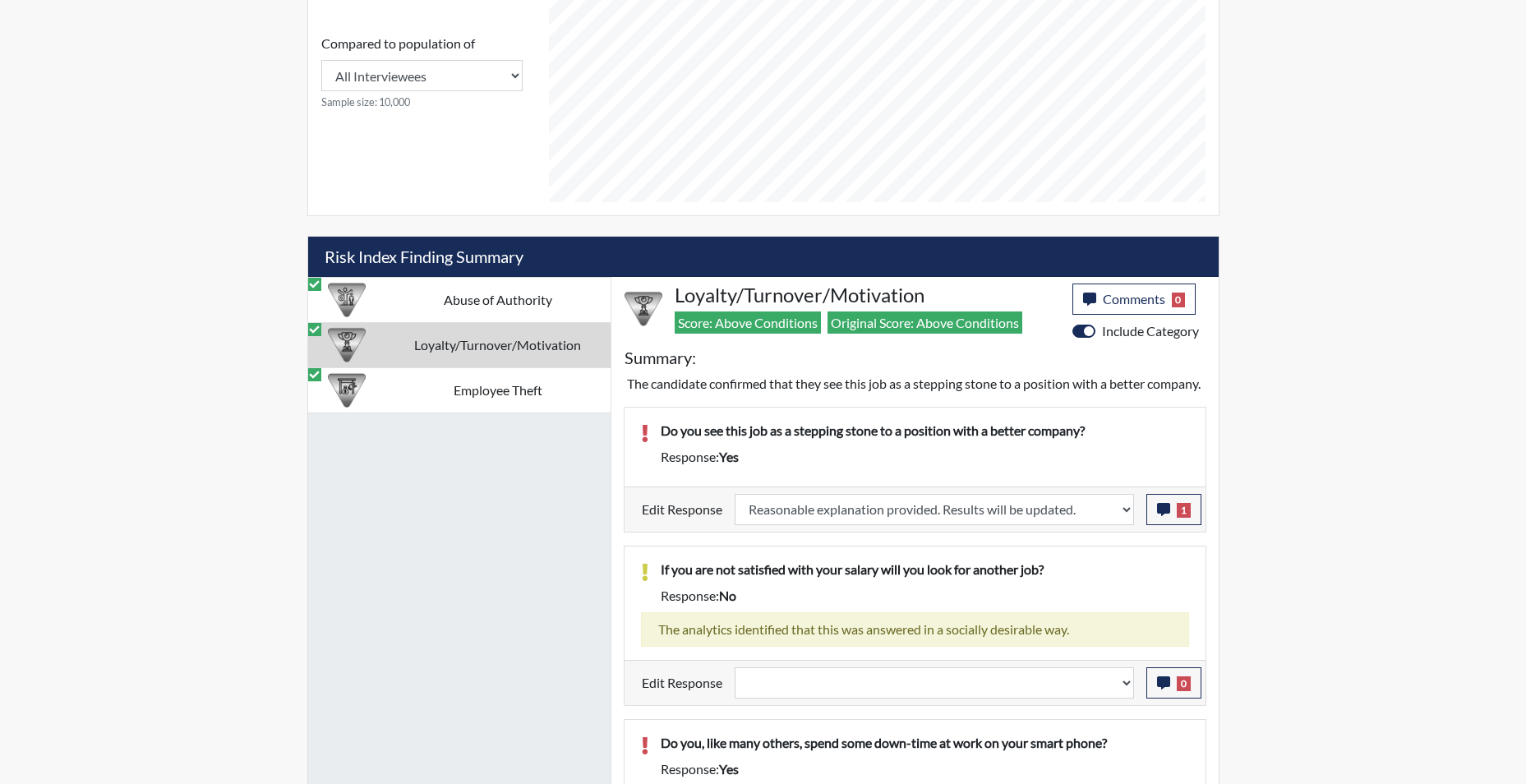
scroll to position [910, 0]
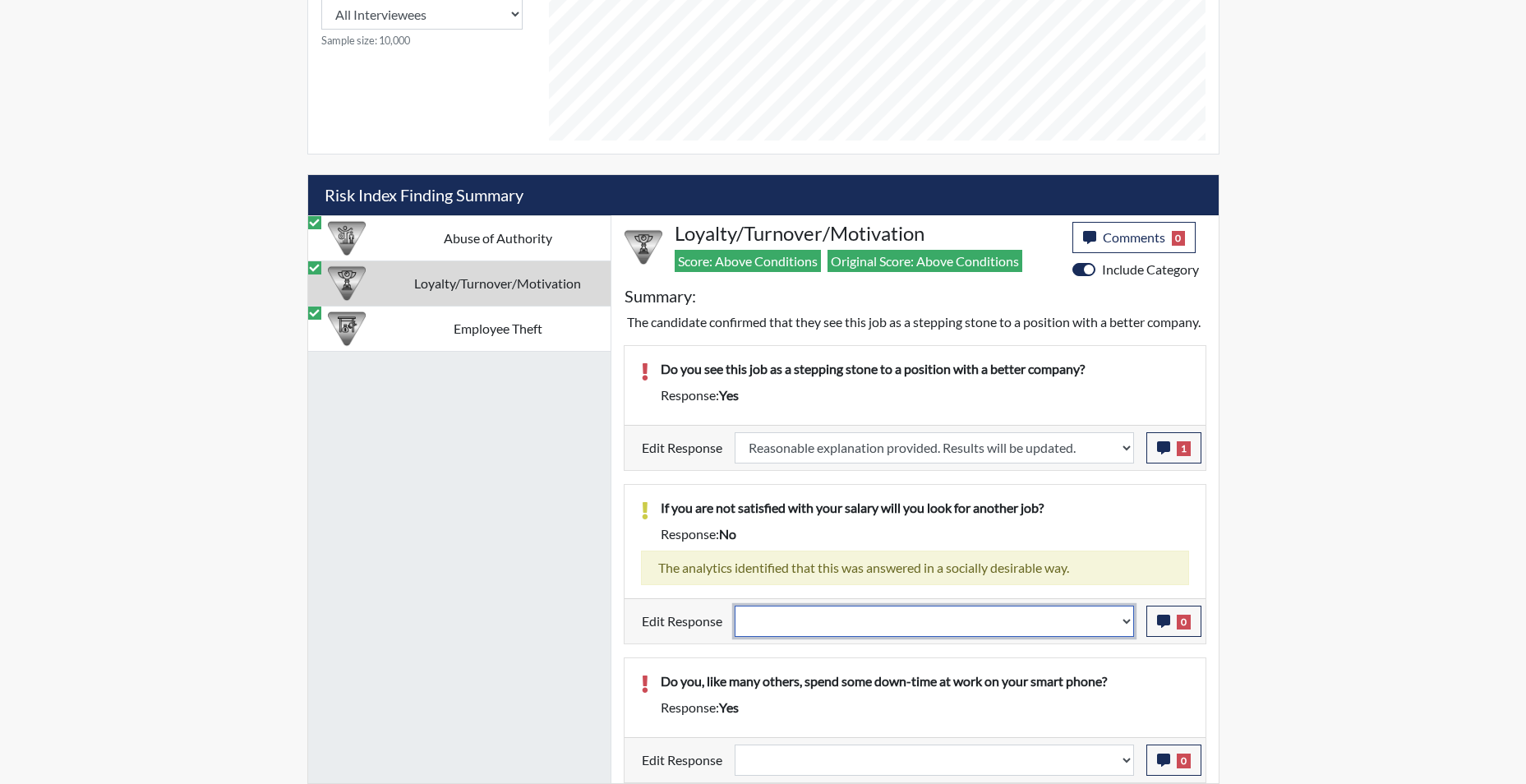
click at [1128, 631] on select "Question is not relevant. Results will be updated. Reasonable explanation provi…" at bounding box center [934, 620] width 399 height 31
select select "reasonable-explanation-provided"
click at [734, 605] on select "Question is not relevant. Results will be updated. Reasonable explanation provi…" at bounding box center [934, 620] width 399 height 31
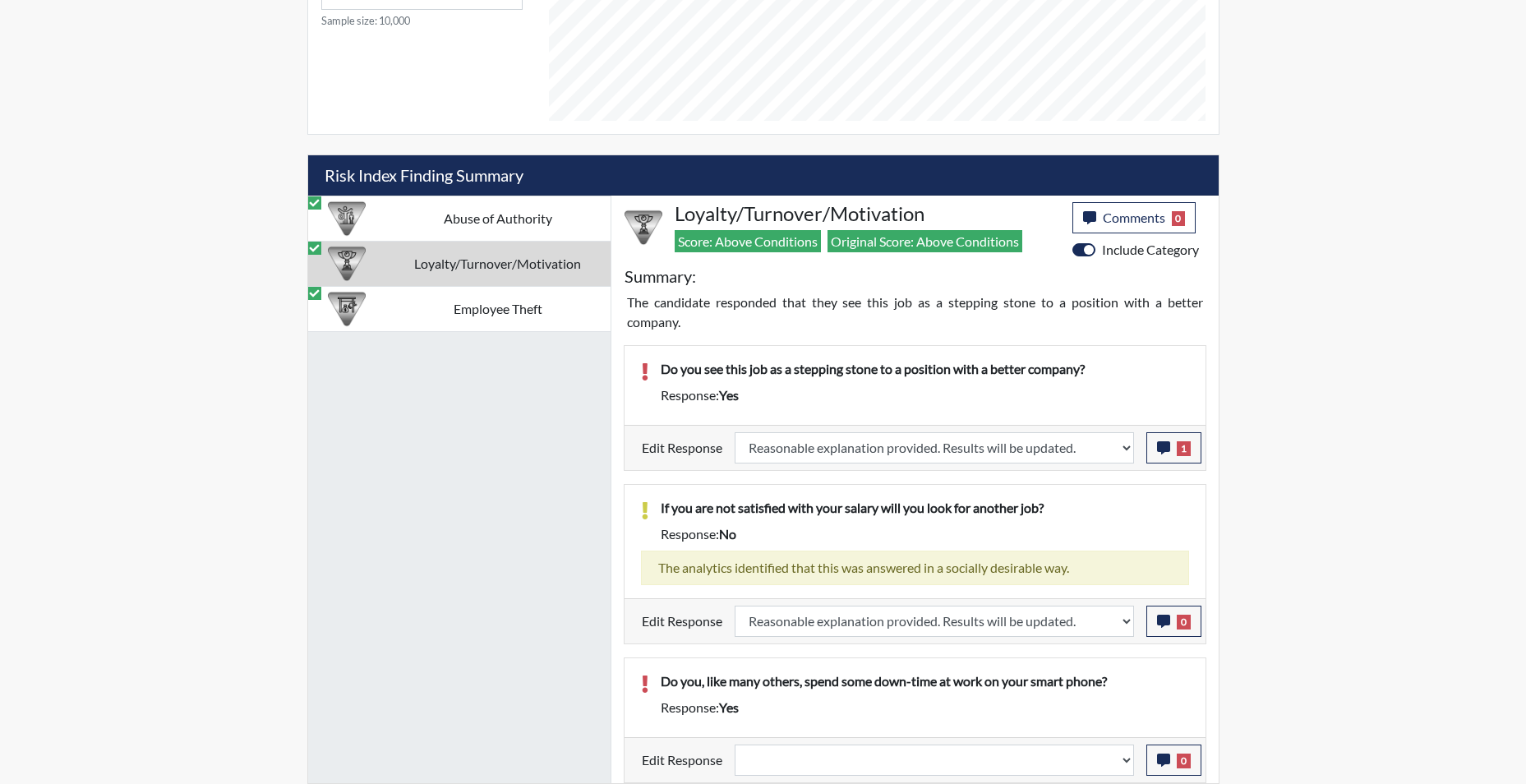
scroll to position [273, 683]
click at [1120, 766] on select "Question is not relevant. Results will be updated. Reasonable explanation provi…" at bounding box center [934, 760] width 399 height 31
select select "reasonable-explanation-provided"
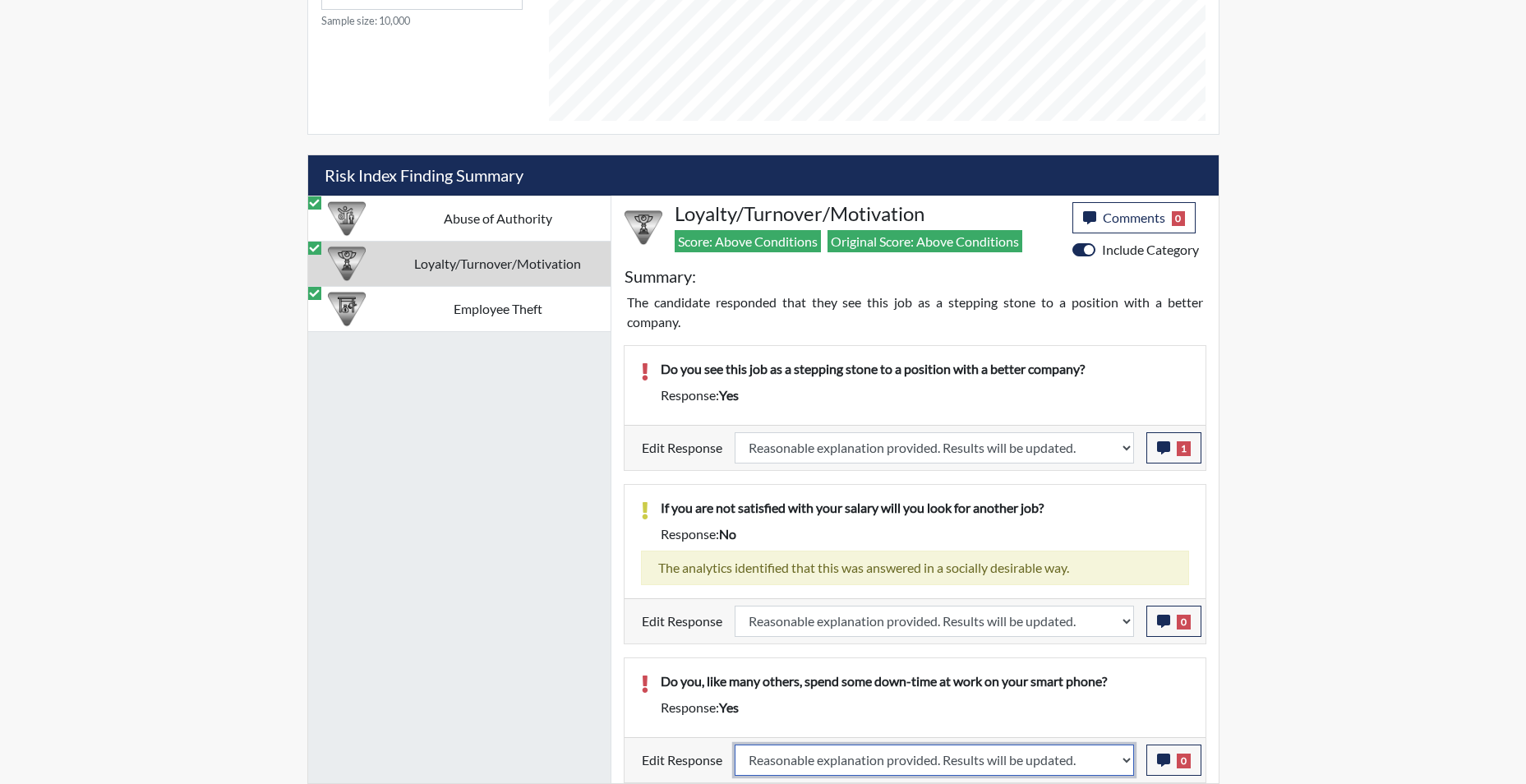
click at [734, 745] on select "Question is not relevant. Results will be updated. Reasonable explanation provi…" at bounding box center [934, 760] width 399 height 31
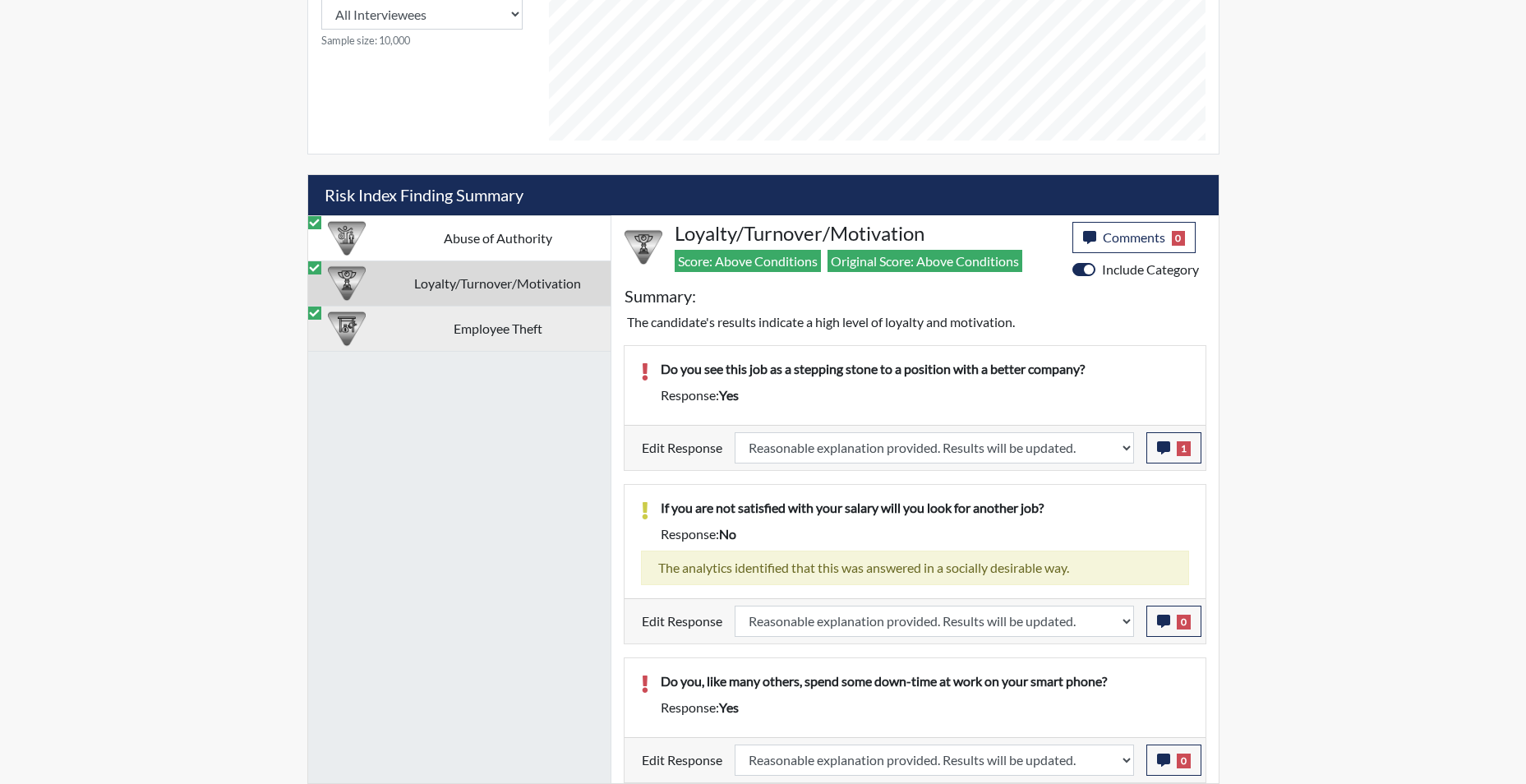
click at [492, 334] on td "Employee Theft" at bounding box center [497, 328] width 225 height 45
select select
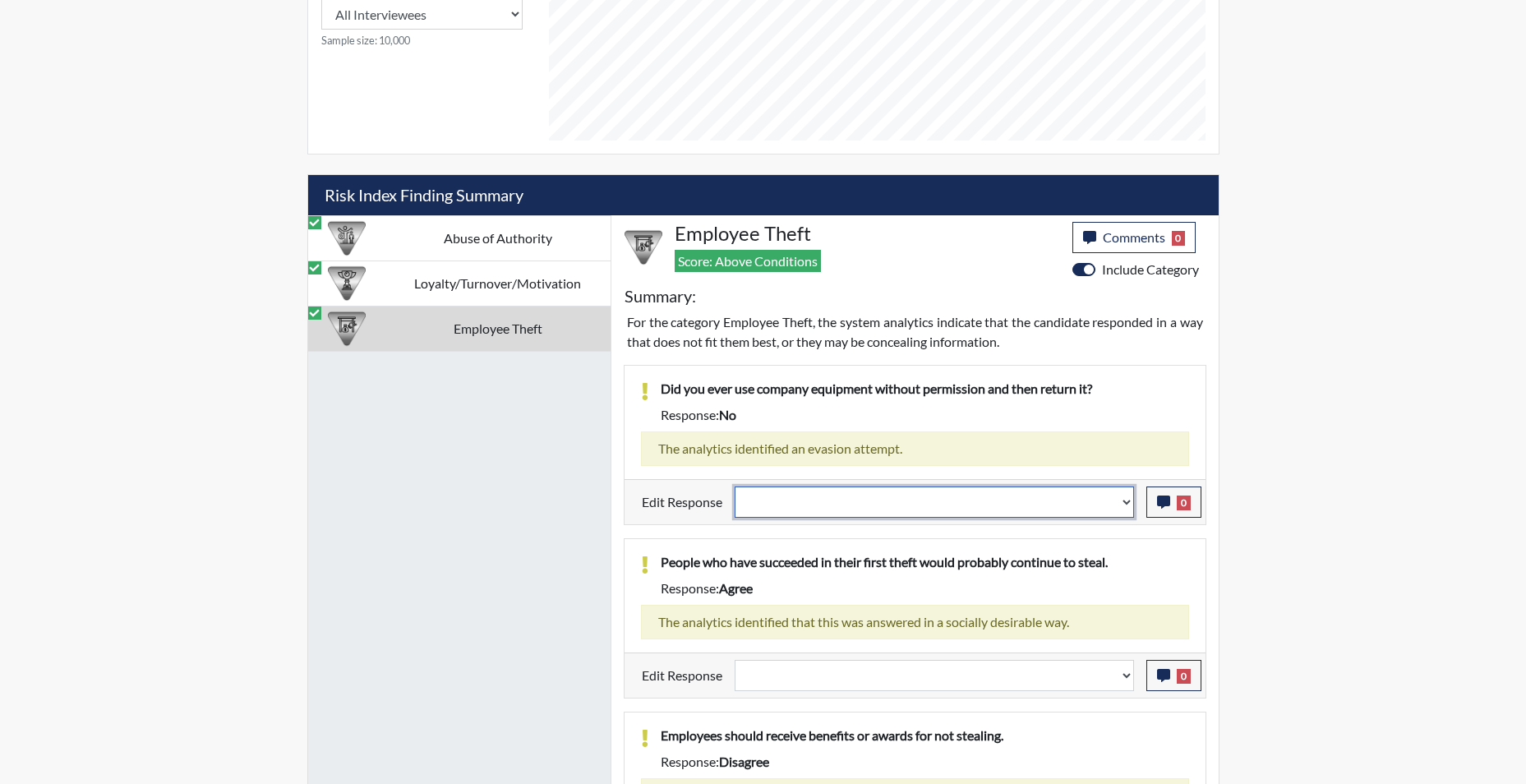
click at [1130, 507] on select "Question is not relevant. Results will be updated. Reasonable explanation provi…" at bounding box center [934, 501] width 399 height 31
select select "reasonable-explanation-provided"
click at [734, 486] on select "Question is not relevant. Results will be updated. Reasonable explanation provi…" at bounding box center [934, 501] width 399 height 31
select select
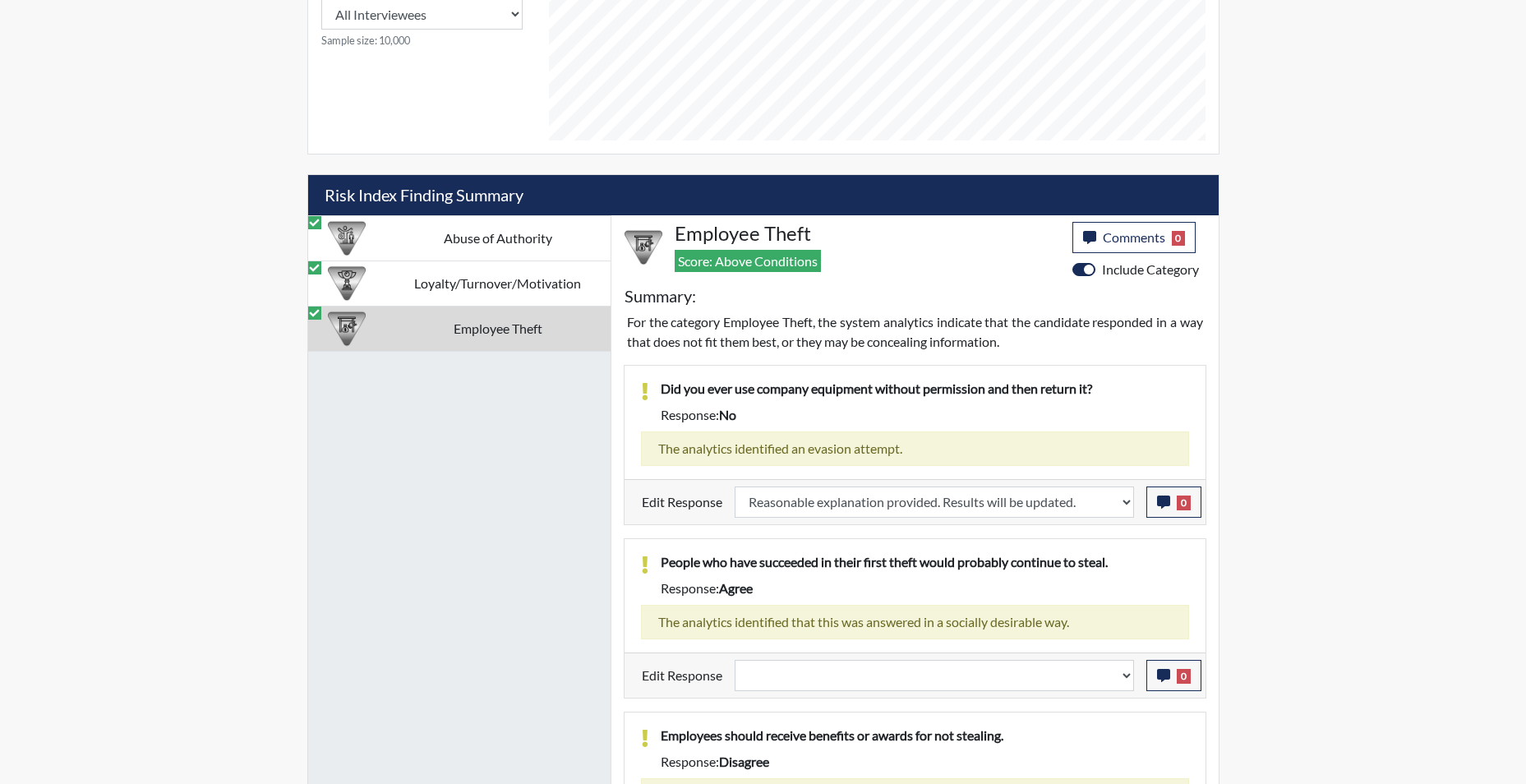
select select
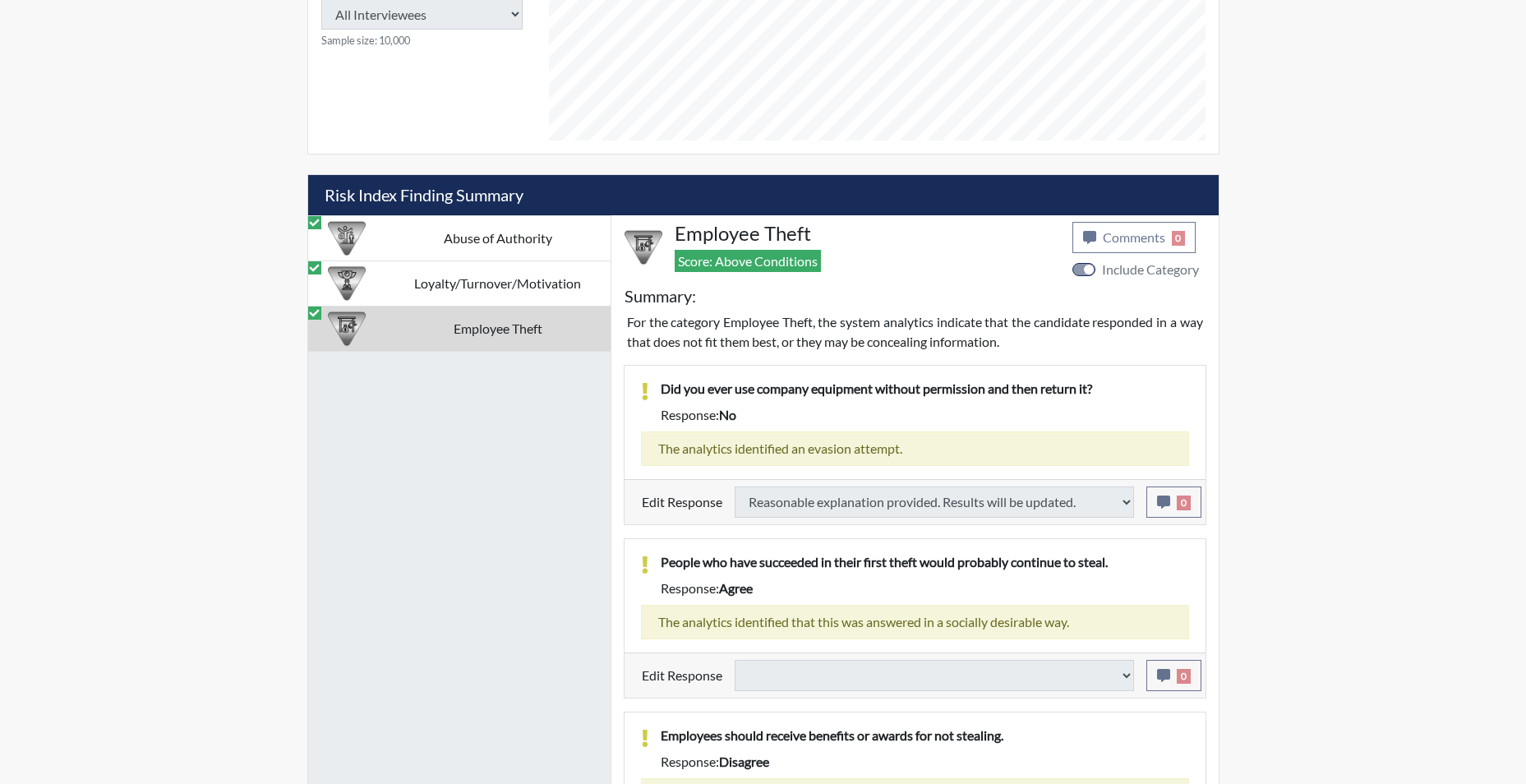
select select
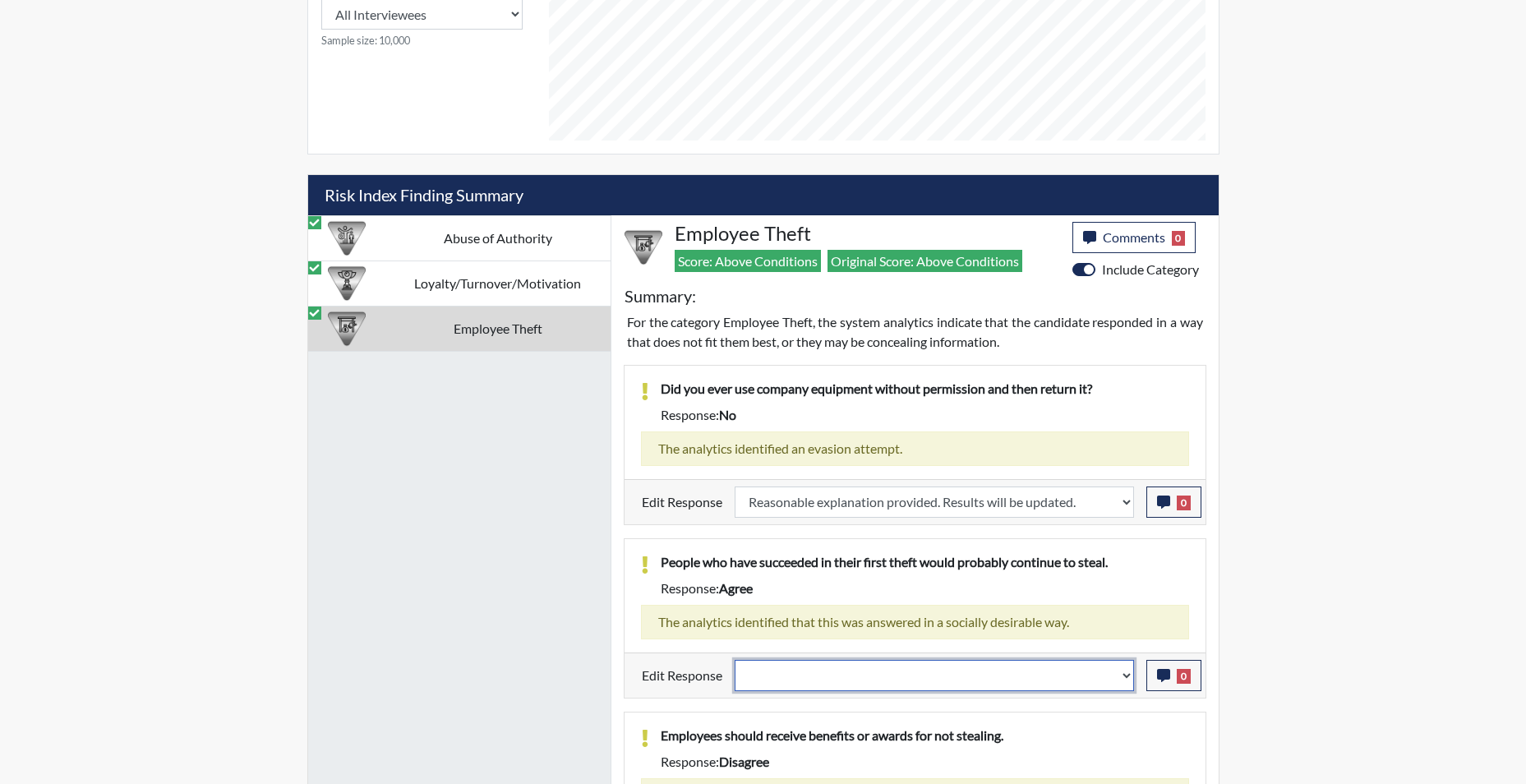
click at [1126, 683] on select "Question is not relevant. Results will be updated. Reasonable explanation provi…" at bounding box center [934, 674] width 399 height 31
select select "reasonable-explanation-provided"
click at [734, 659] on select "Question is not relevant. Results will be updated. Reasonable explanation provi…" at bounding box center [934, 674] width 399 height 31
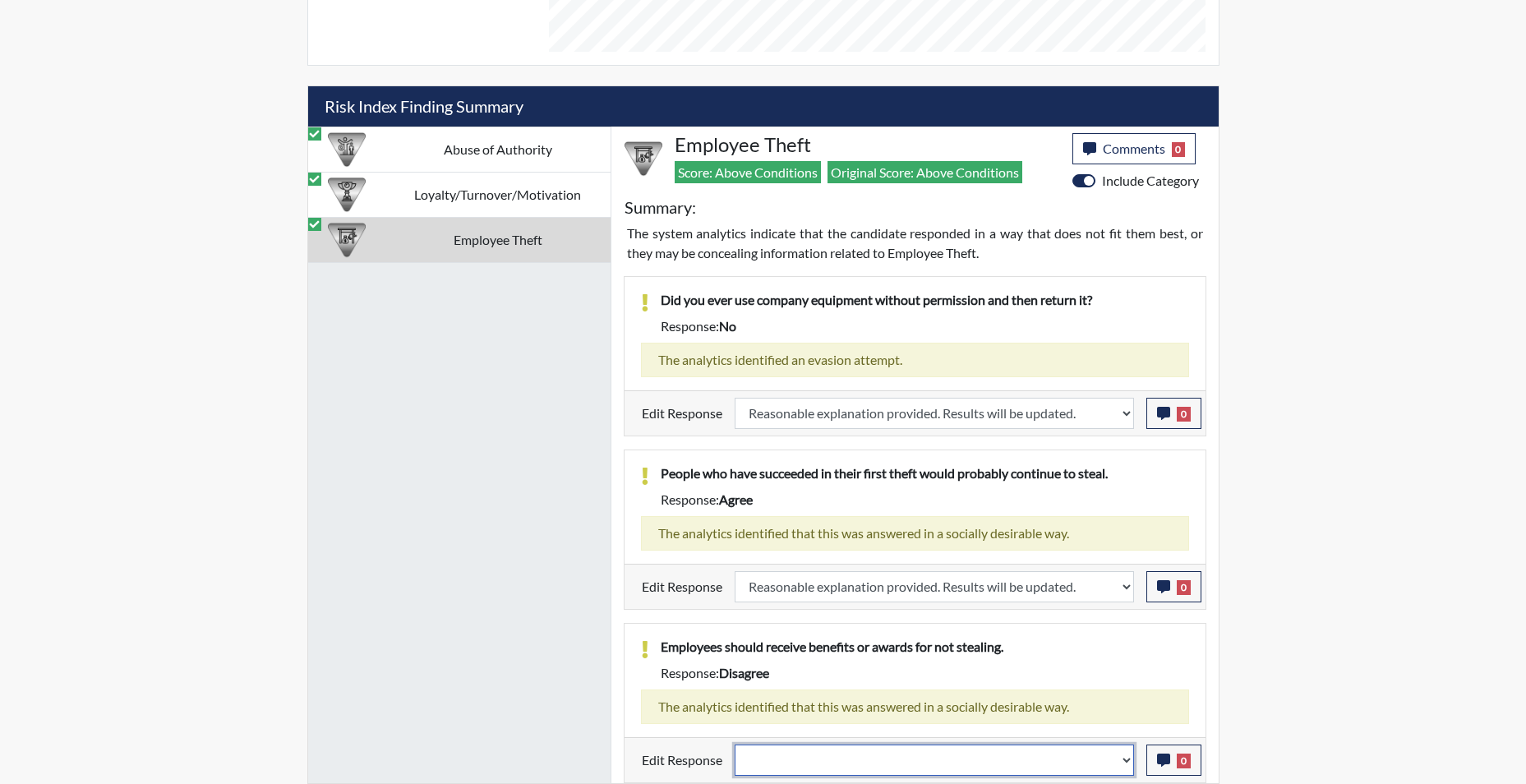
click at [1125, 766] on select "Question is not relevant. Results will be updated. Reasonable explanation provi…" at bounding box center [934, 760] width 399 height 31
select select "reasonable-explanation-provided"
click at [734, 745] on select "Question is not relevant. Results will be updated. Reasonable explanation provi…" at bounding box center [934, 760] width 399 height 31
